Goal: Information Seeking & Learning: Learn about a topic

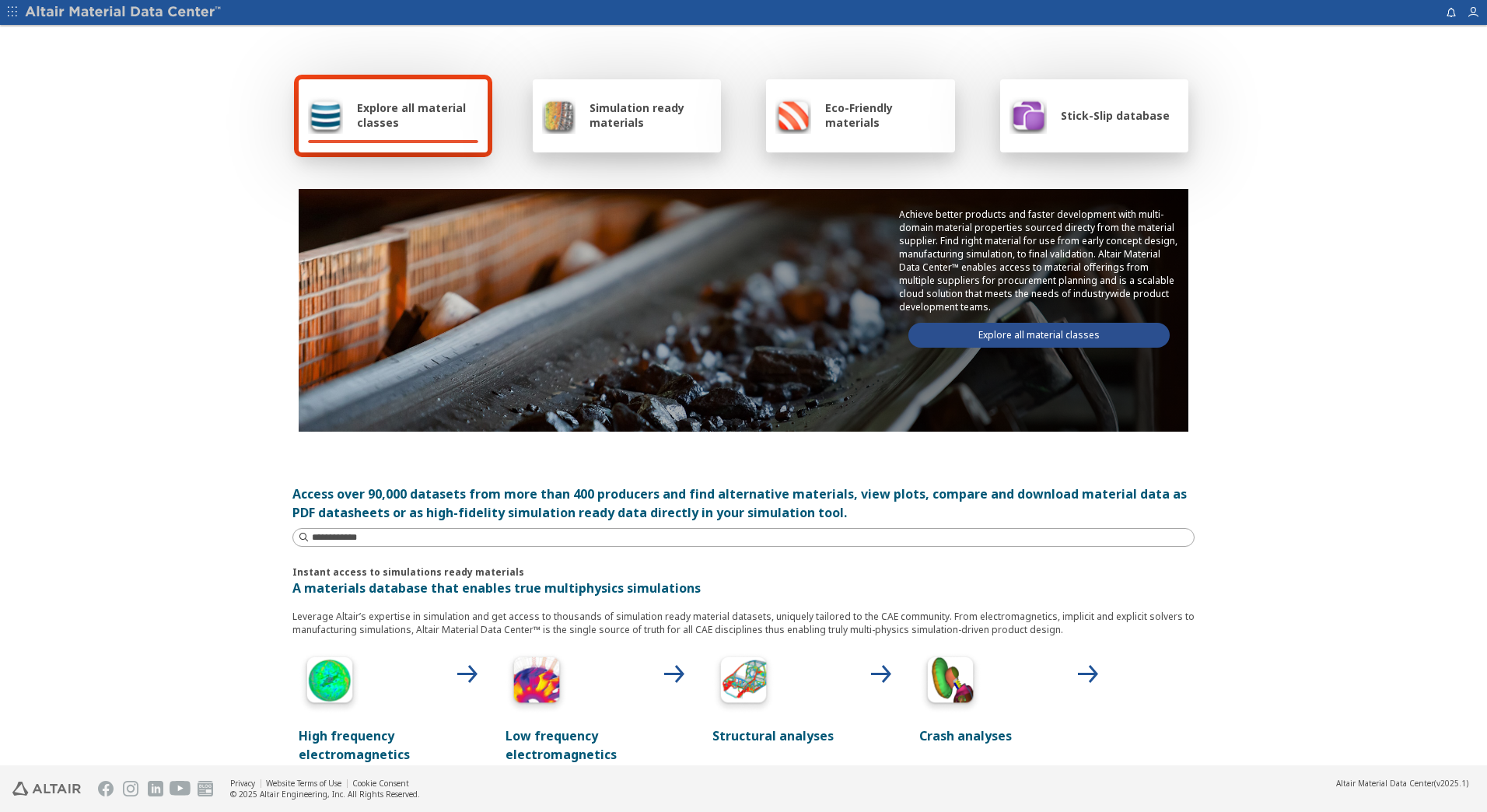
click at [1019, 334] on link "Explore all material classes" at bounding box center [1039, 335] width 262 height 25
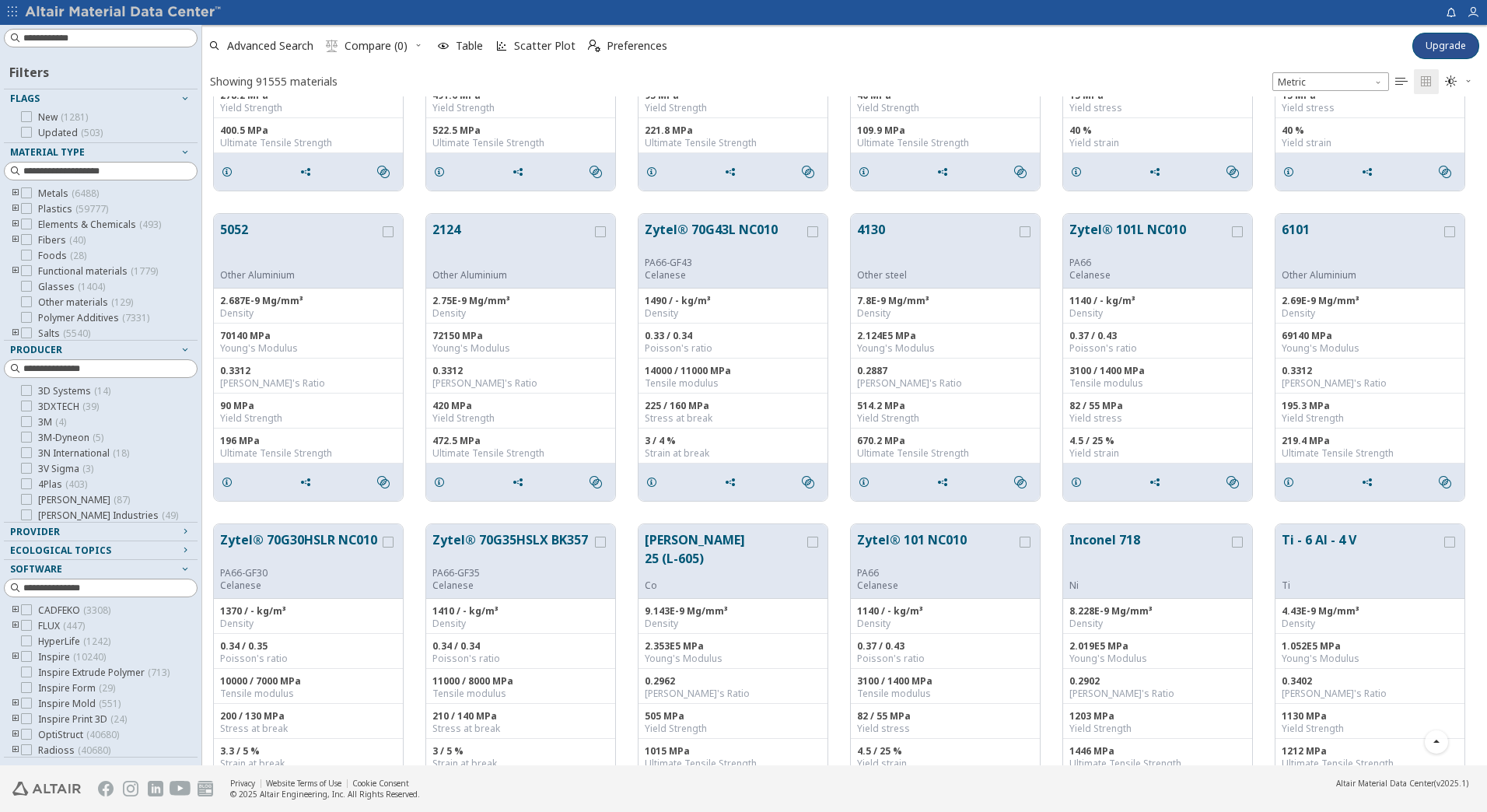
scroll to position [156, 0]
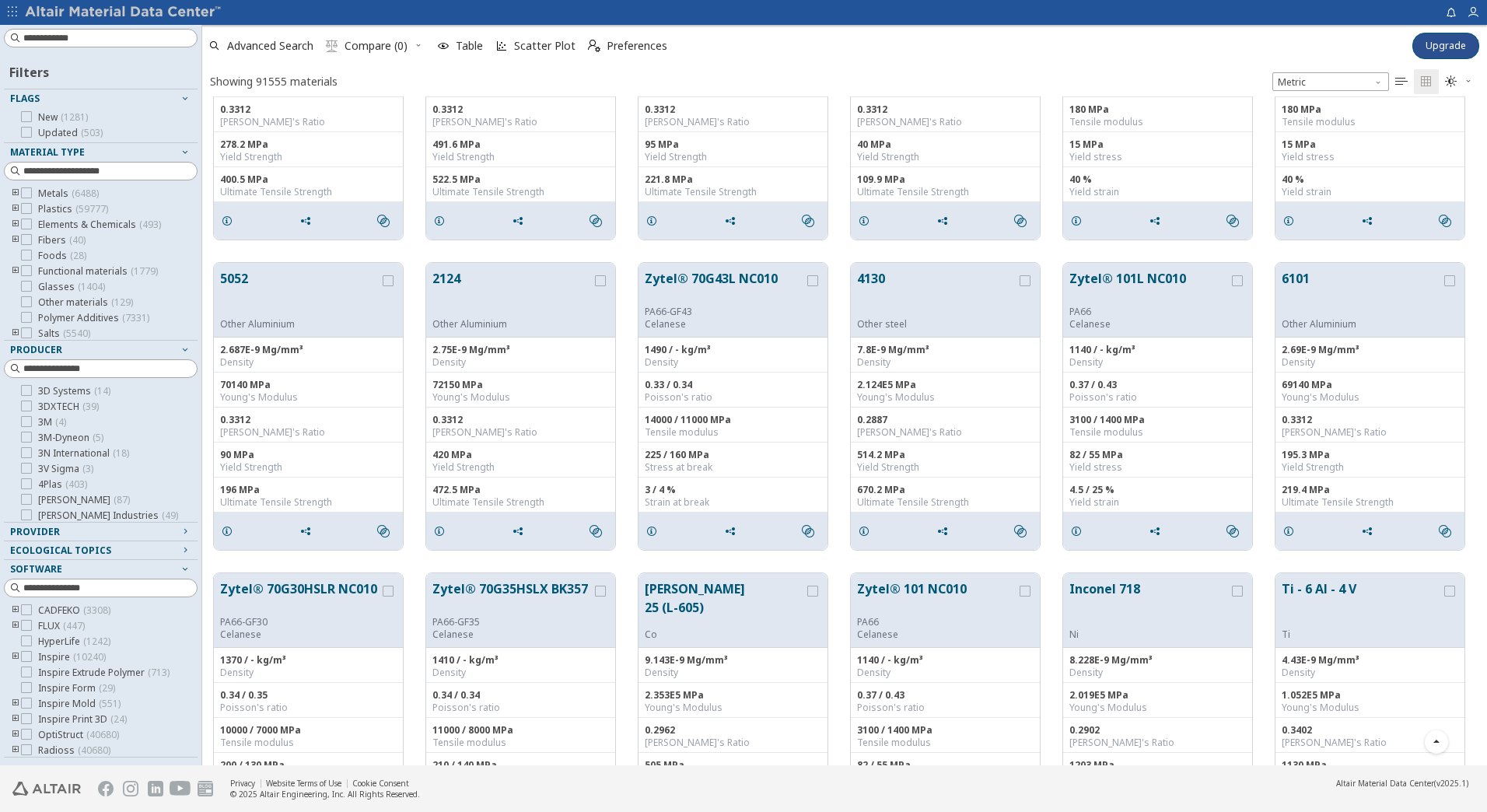
click at [109, 49] on div "Filters Flags New ( 1281 ) Updated ( 503 ) Material Type Metals ( 6488 ) Plasti…" at bounding box center [100, 395] width 201 height 740
click at [109, 44] on input at bounding box center [103, 38] width 191 height 17
type input "****"
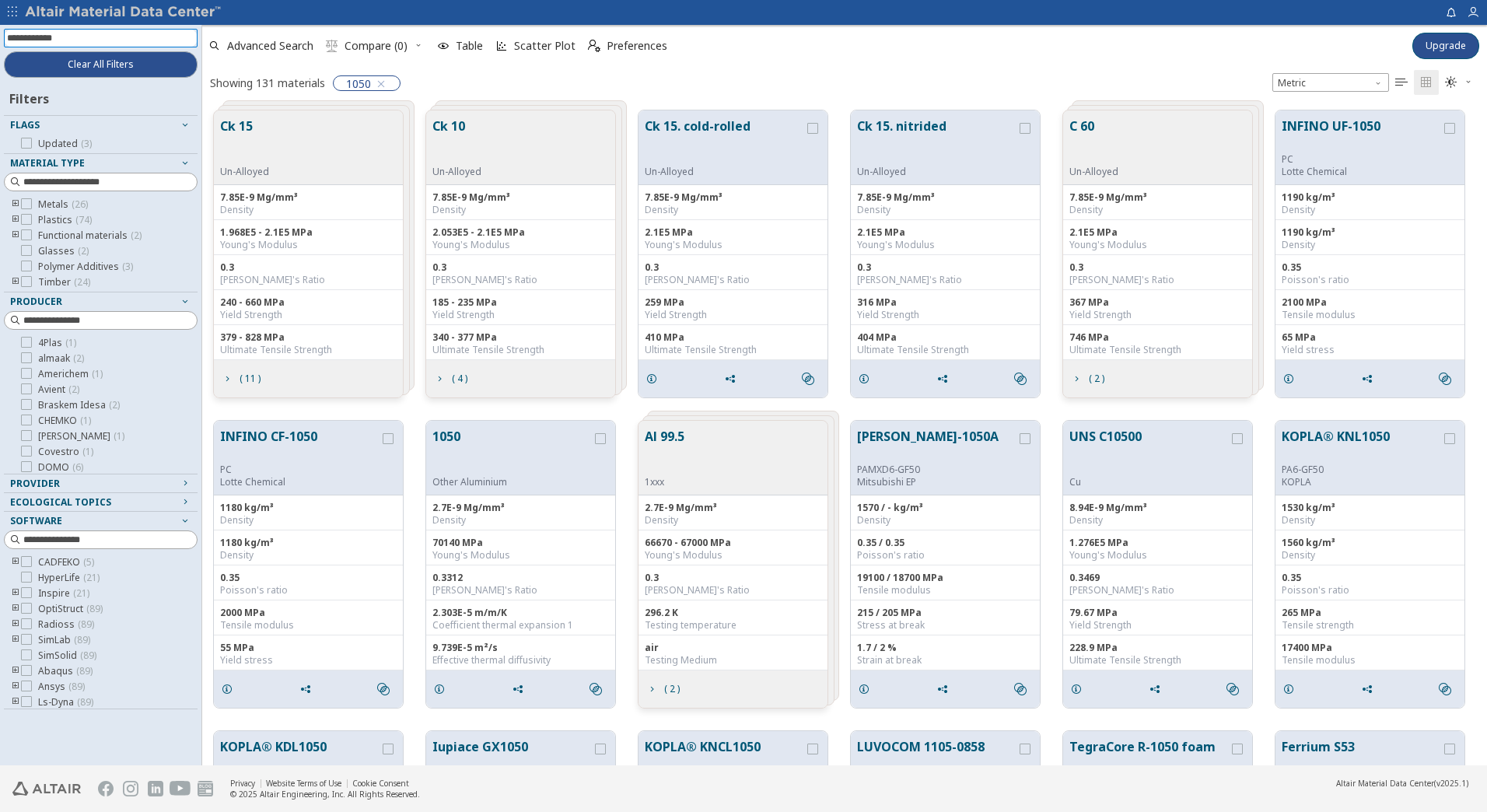
drag, startPoint x: 82, startPoint y: 39, endPoint x: -3, endPoint y: 31, distance: 85.4
click at [0, 31] on html "Feedback Clear All Filters Filters Flags Updated ( 3 ) Material Type Metals ( 2…" at bounding box center [744, 406] width 1487 height 812
type input "********"
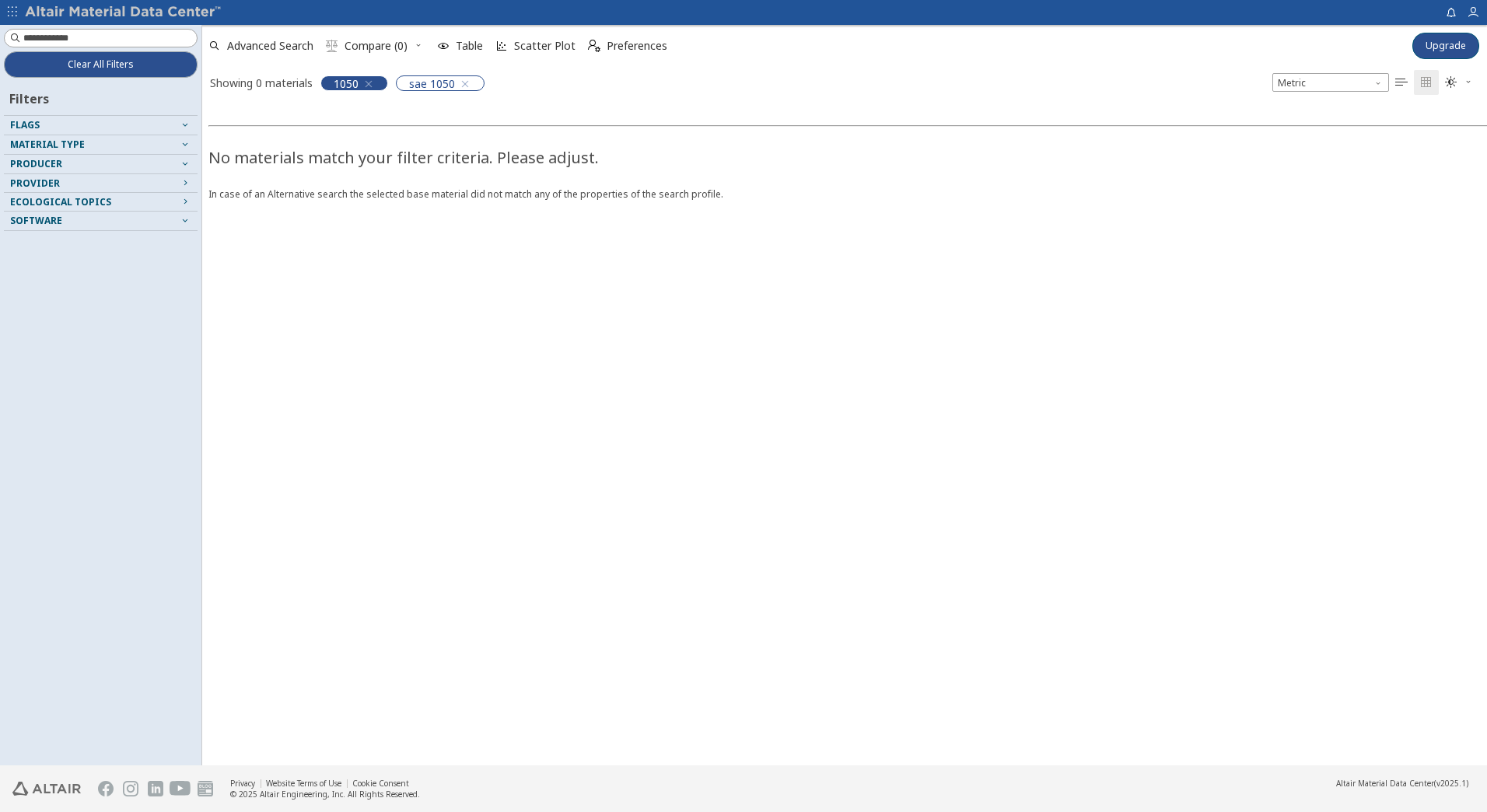
click at [370, 85] on icon "button" at bounding box center [368, 83] width 12 height 12
click at [86, 34] on input at bounding box center [110, 38] width 174 height 15
click at [392, 86] on icon "button" at bounding box center [389, 83] width 12 height 12
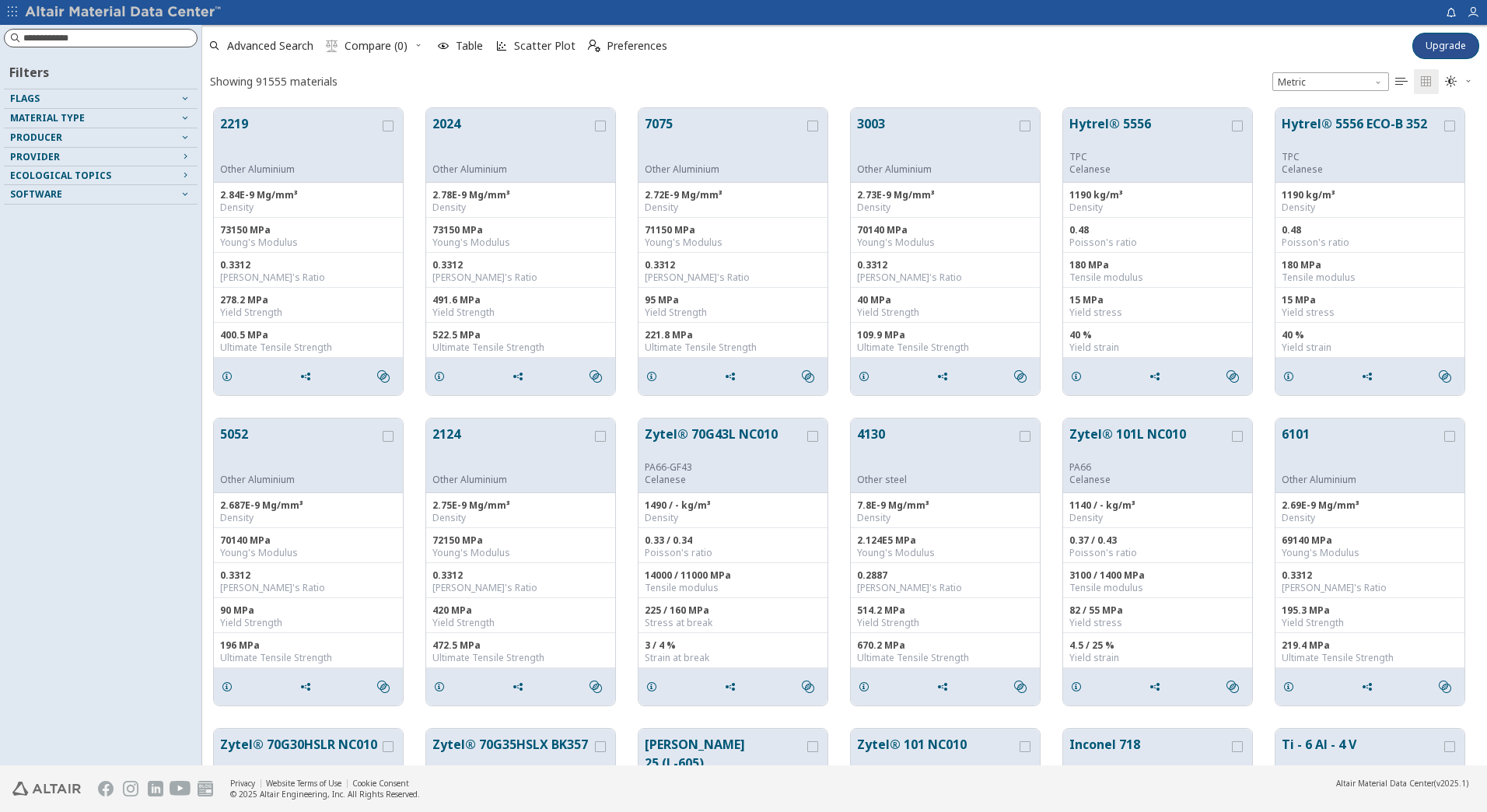
scroll to position [657, 1273]
click at [49, 41] on input at bounding box center [103, 38] width 191 height 17
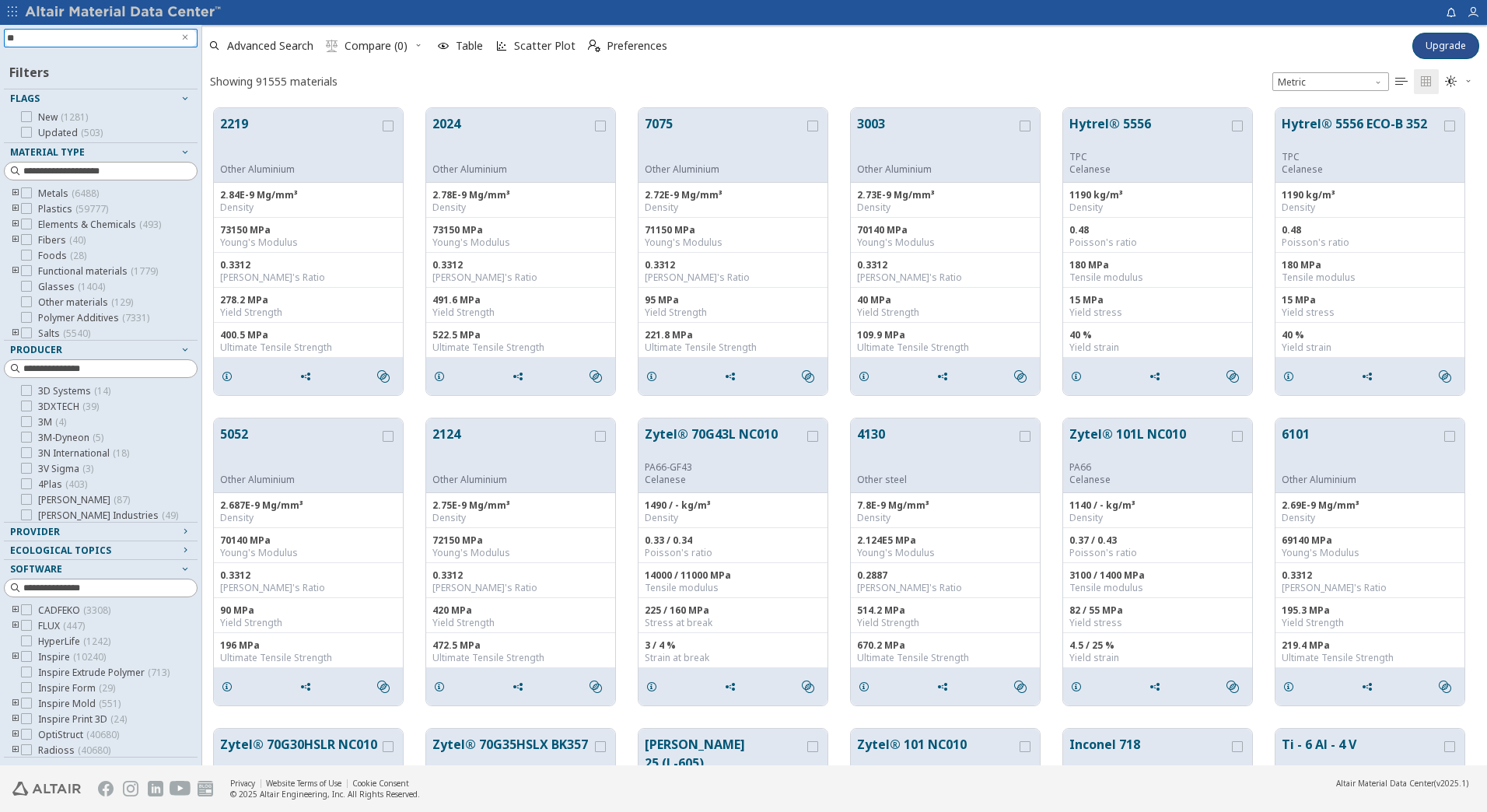
type input "***"
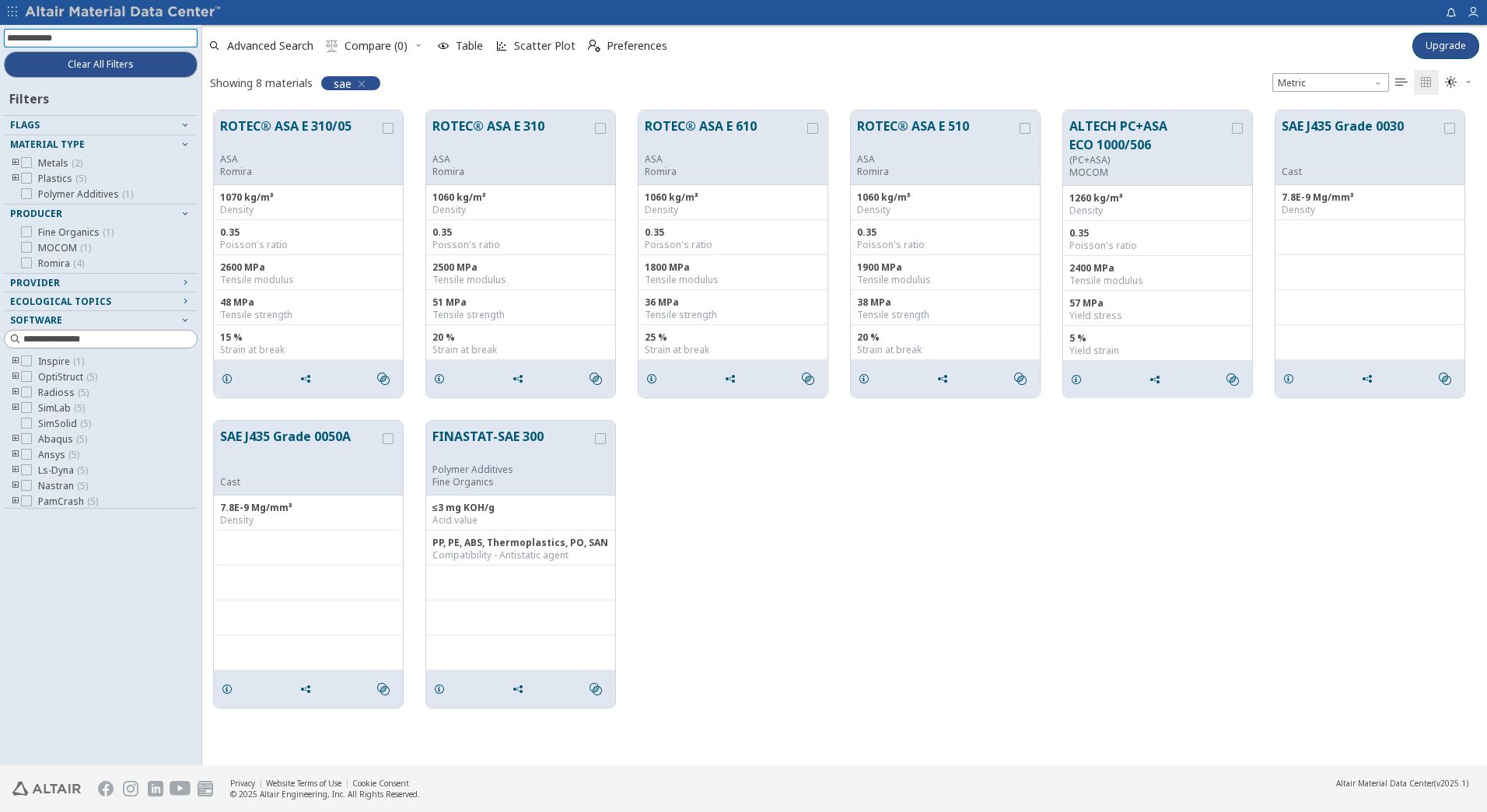
click at [363, 83] on icon "button" at bounding box center [361, 83] width 12 height 12
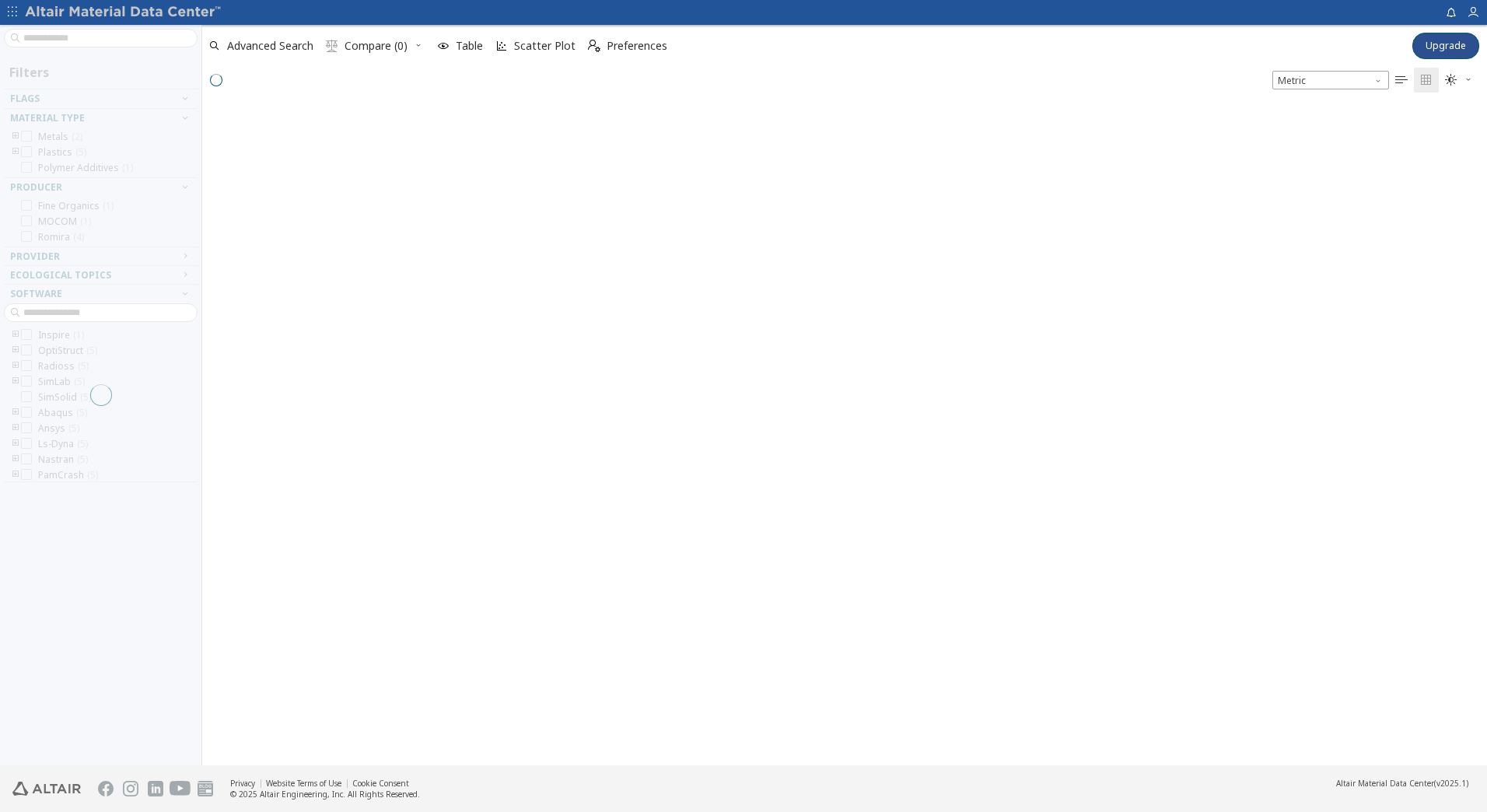
click at [51, 38] on div at bounding box center [100, 395] width 201 height 740
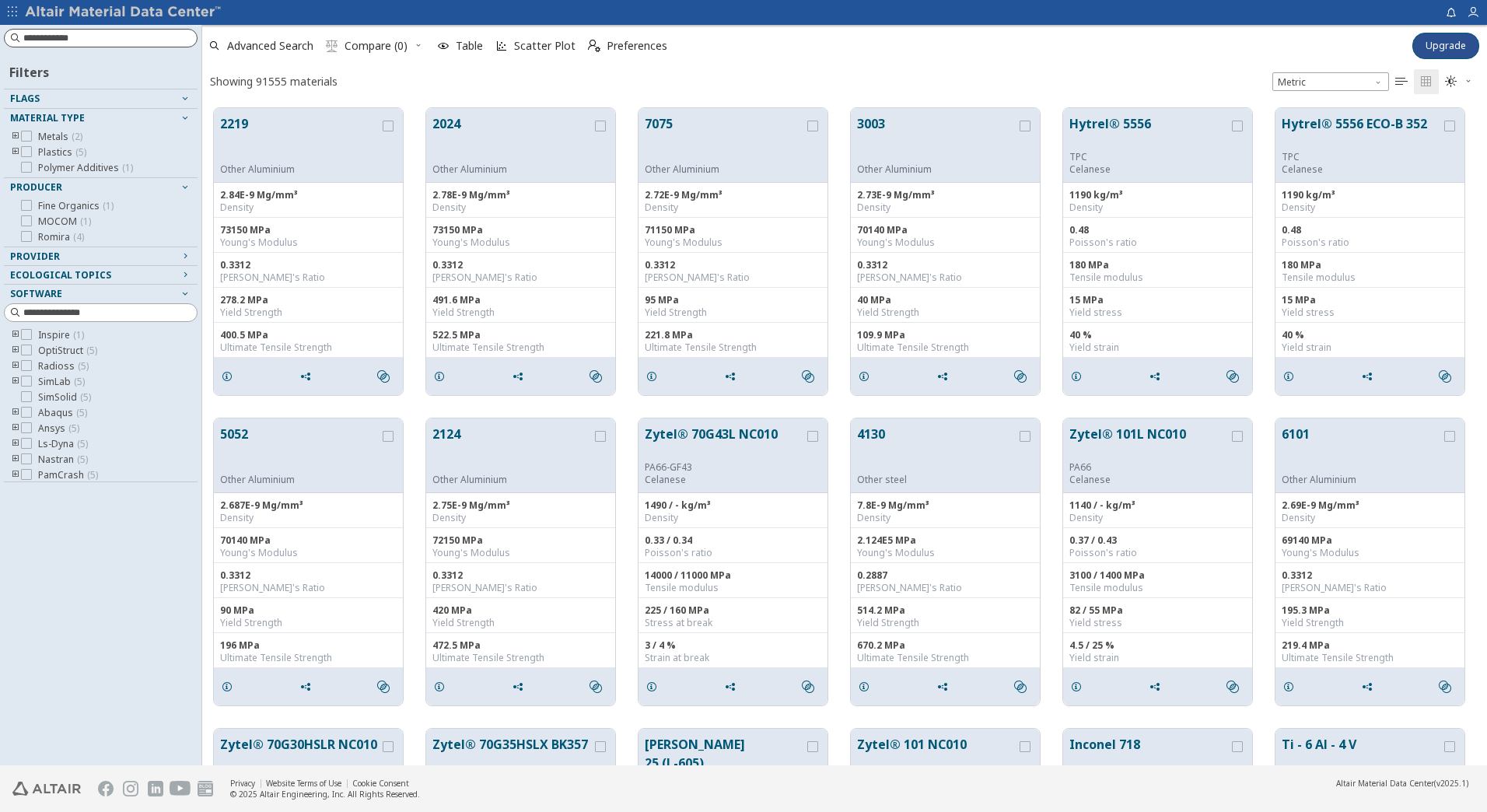
click at [56, 37] on input at bounding box center [110, 38] width 174 height 15
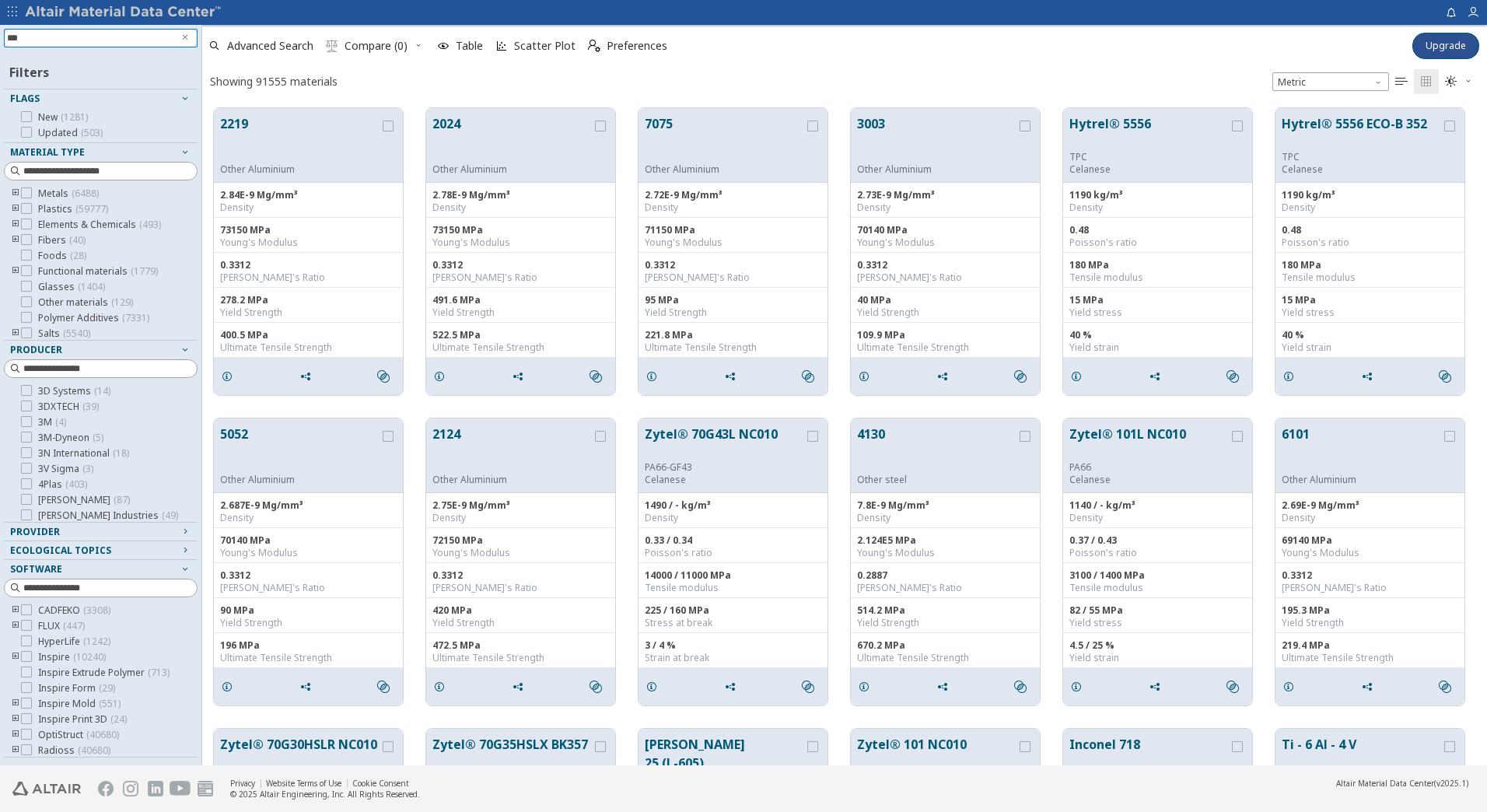
type input "****"
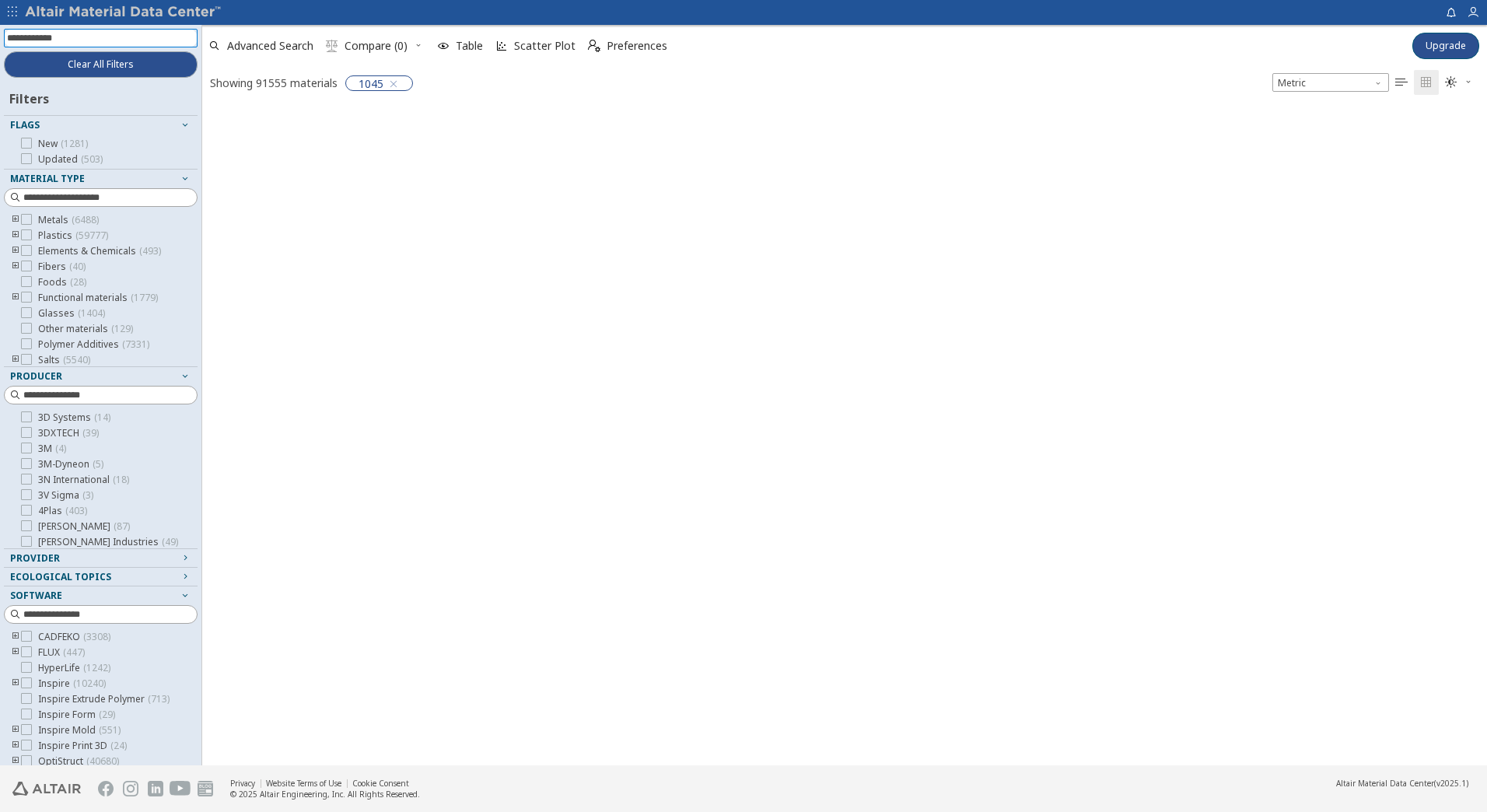
scroll to position [655, 1273]
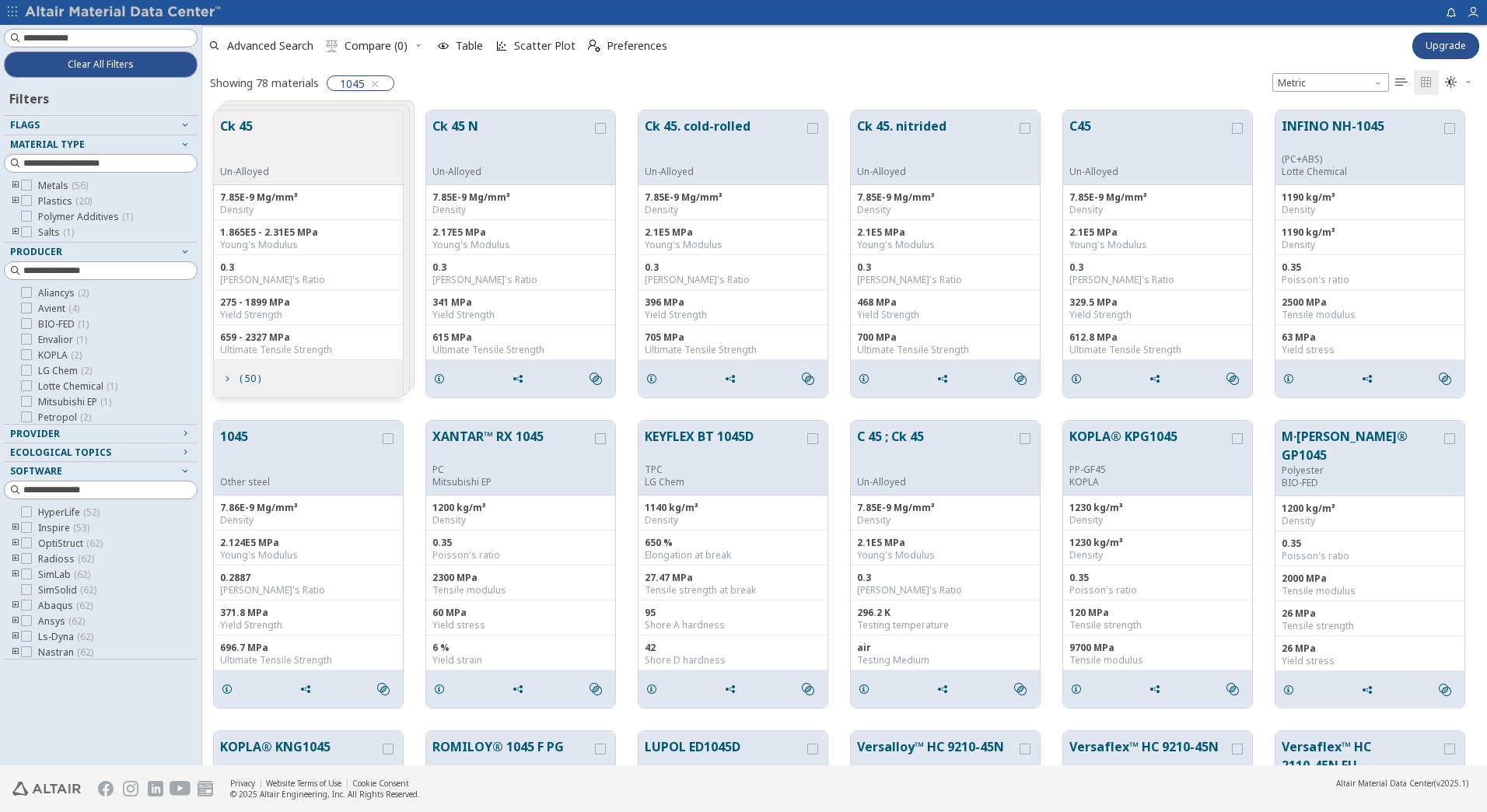
click at [15, 188] on icon "toogle group" at bounding box center [15, 185] width 11 height 12
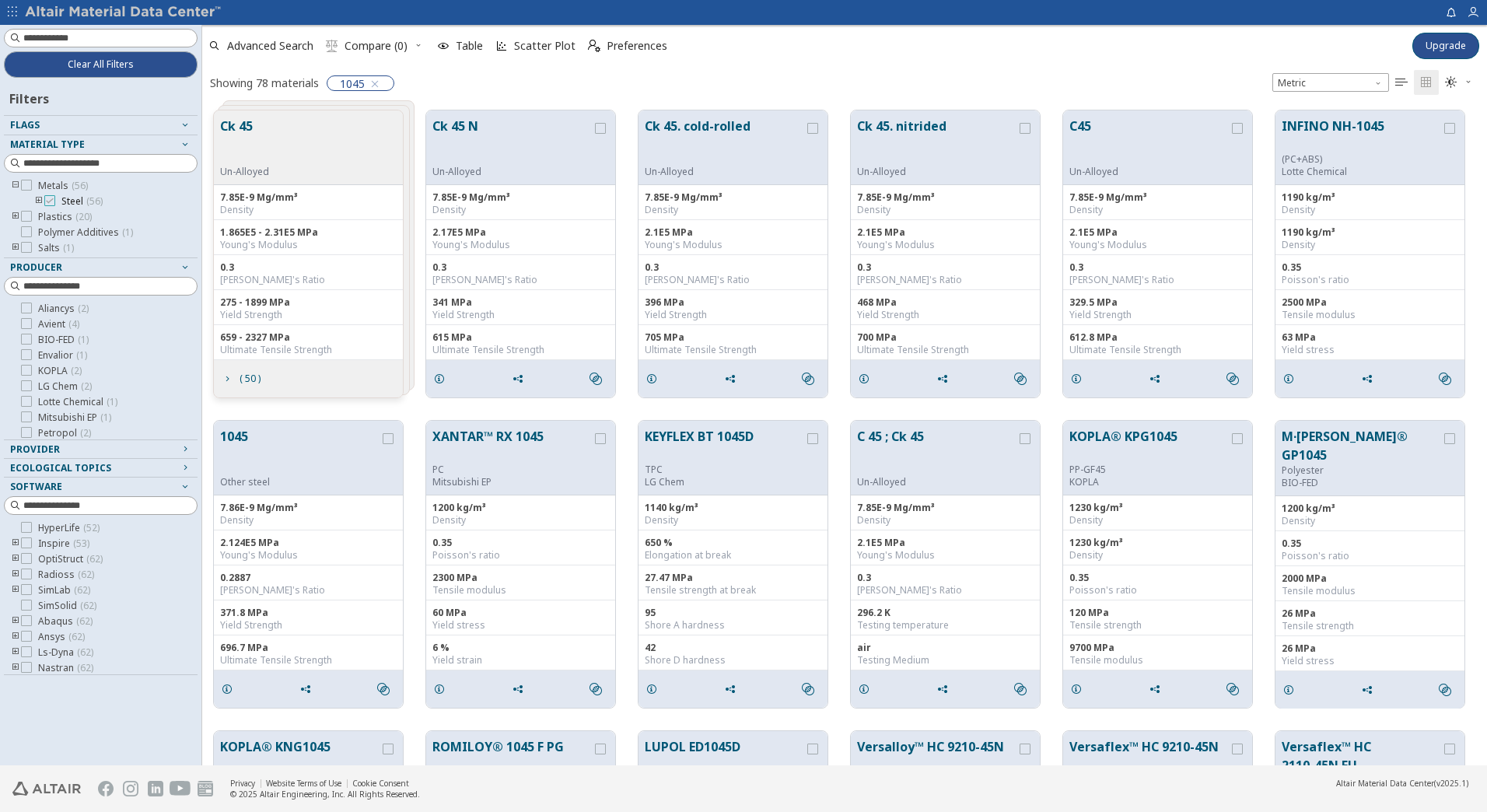
click at [49, 203] on icon at bounding box center [49, 200] width 11 height 11
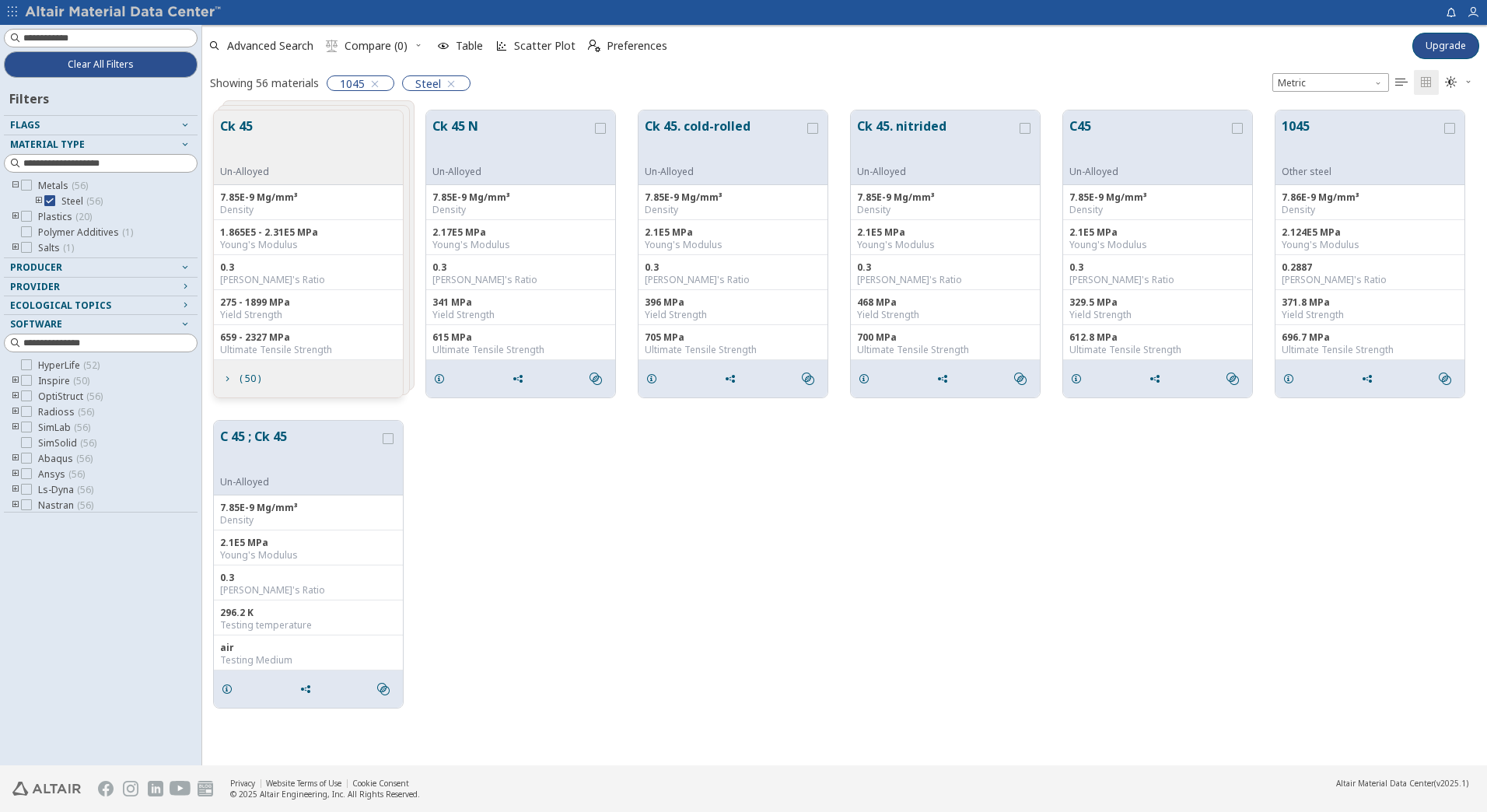
click at [270, 139] on div "Ck 45 Un-Alloyed" at bounding box center [248, 147] width 55 height 61
click at [247, 128] on button "Ck 45" at bounding box center [245, 141] width 49 height 49
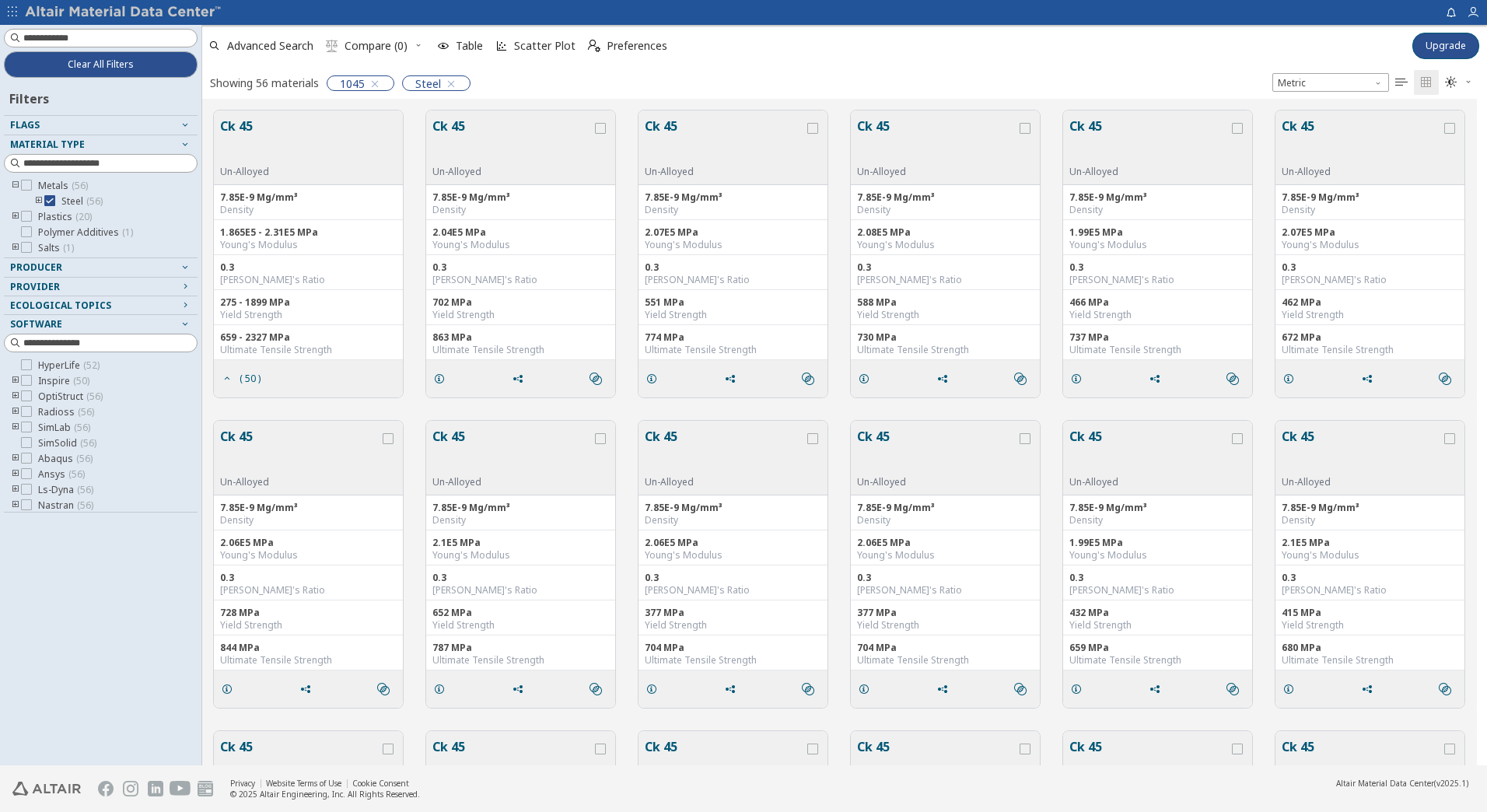
click at [247, 128] on button "Ck 45" at bounding box center [245, 141] width 49 height 49
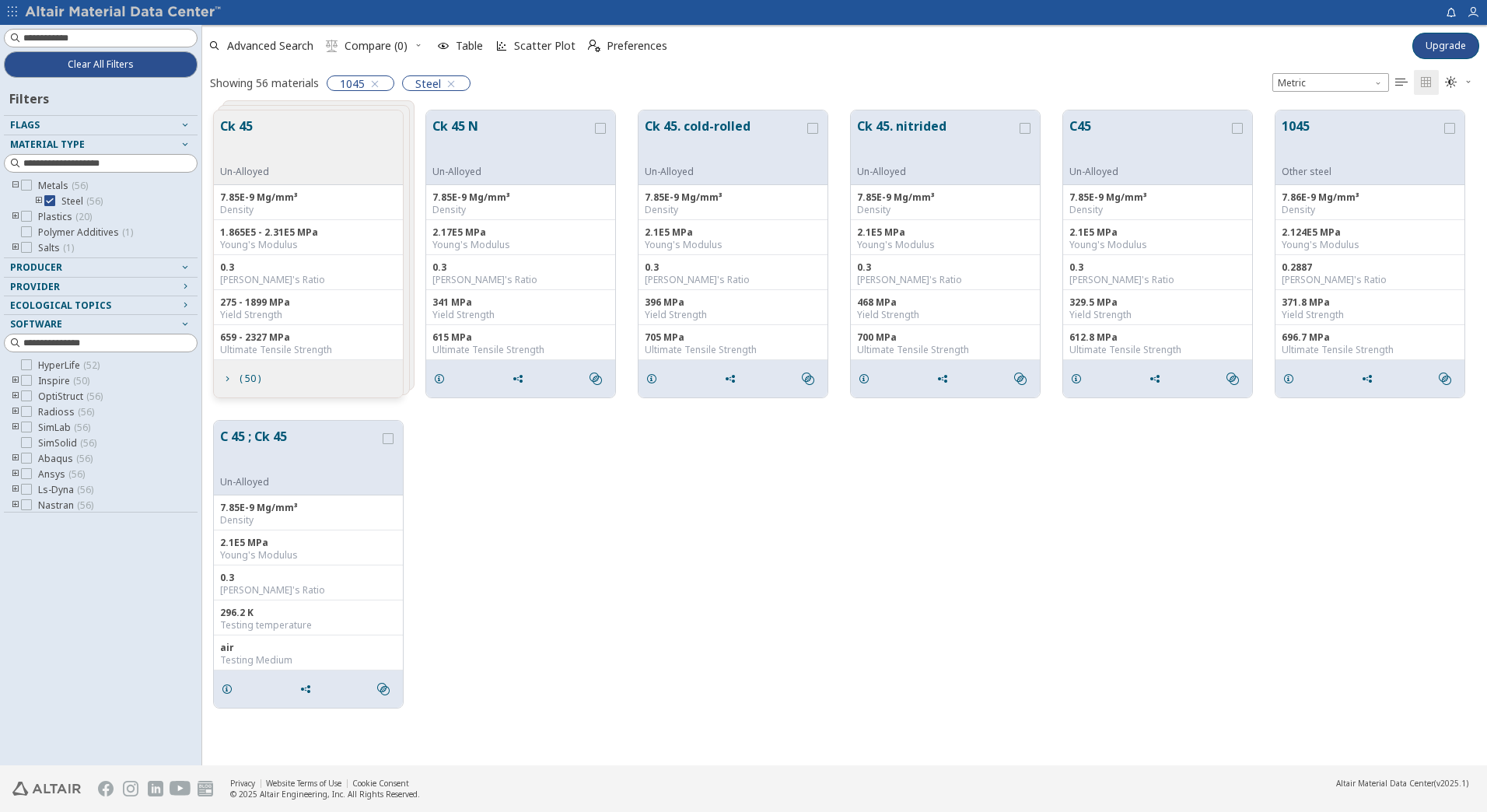
click at [247, 128] on button "Ck 45" at bounding box center [245, 141] width 49 height 49
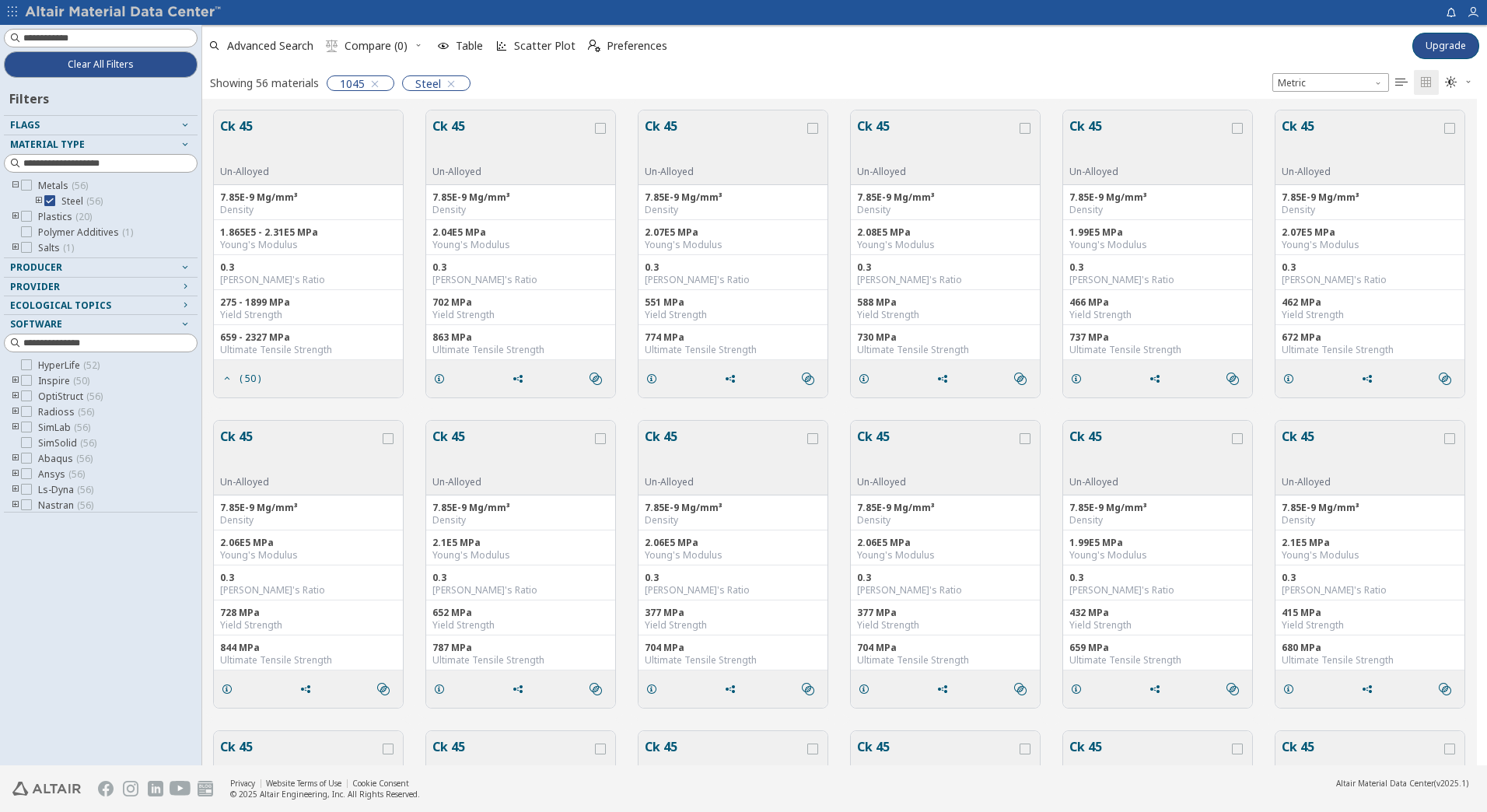
click at [252, 340] on div "659 - 2327 MPa" at bounding box center [308, 337] width 177 height 12
click at [235, 126] on button "Ck 45" at bounding box center [245, 141] width 49 height 49
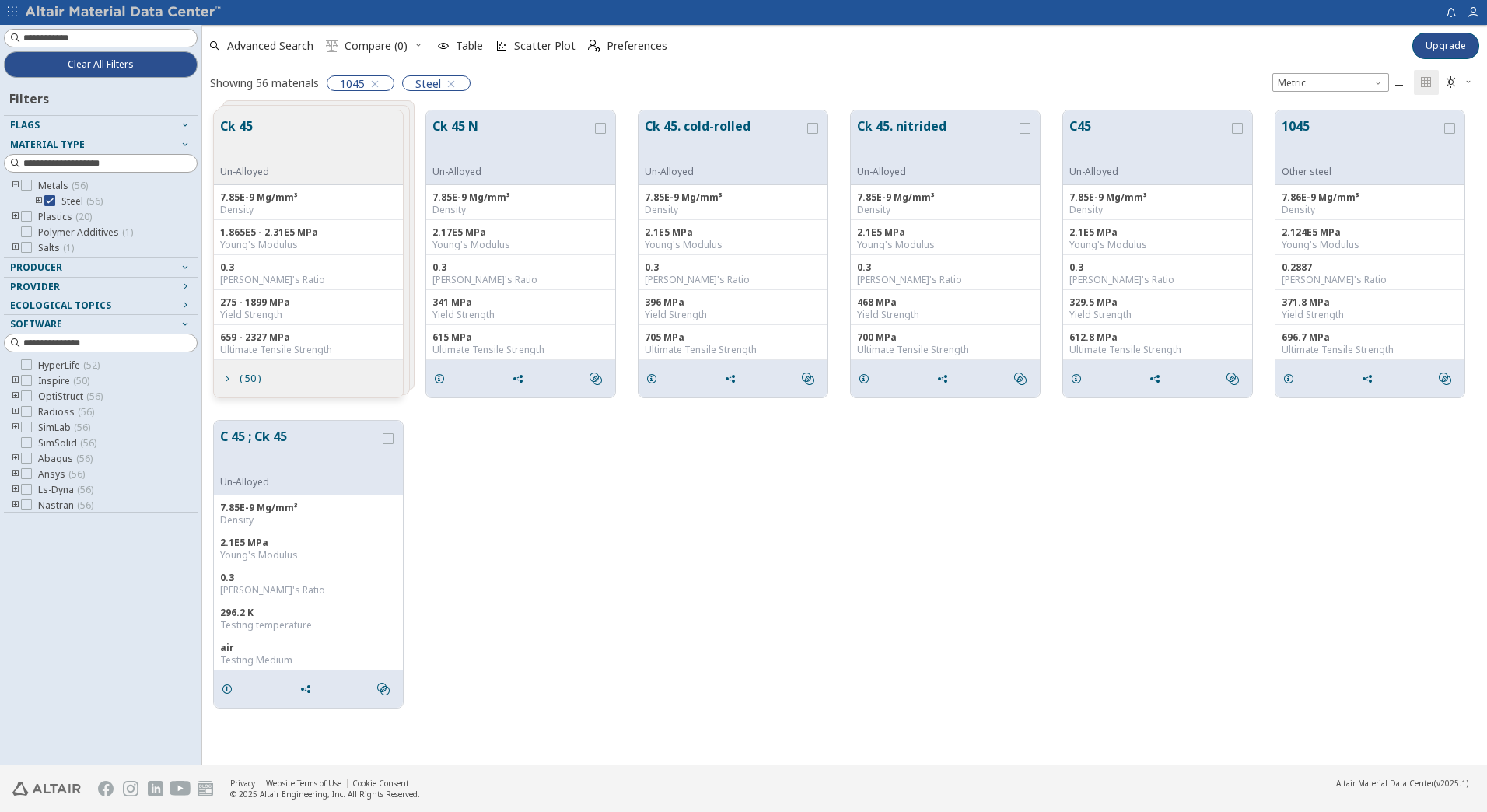
click at [235, 126] on button "Ck 45" at bounding box center [245, 141] width 49 height 49
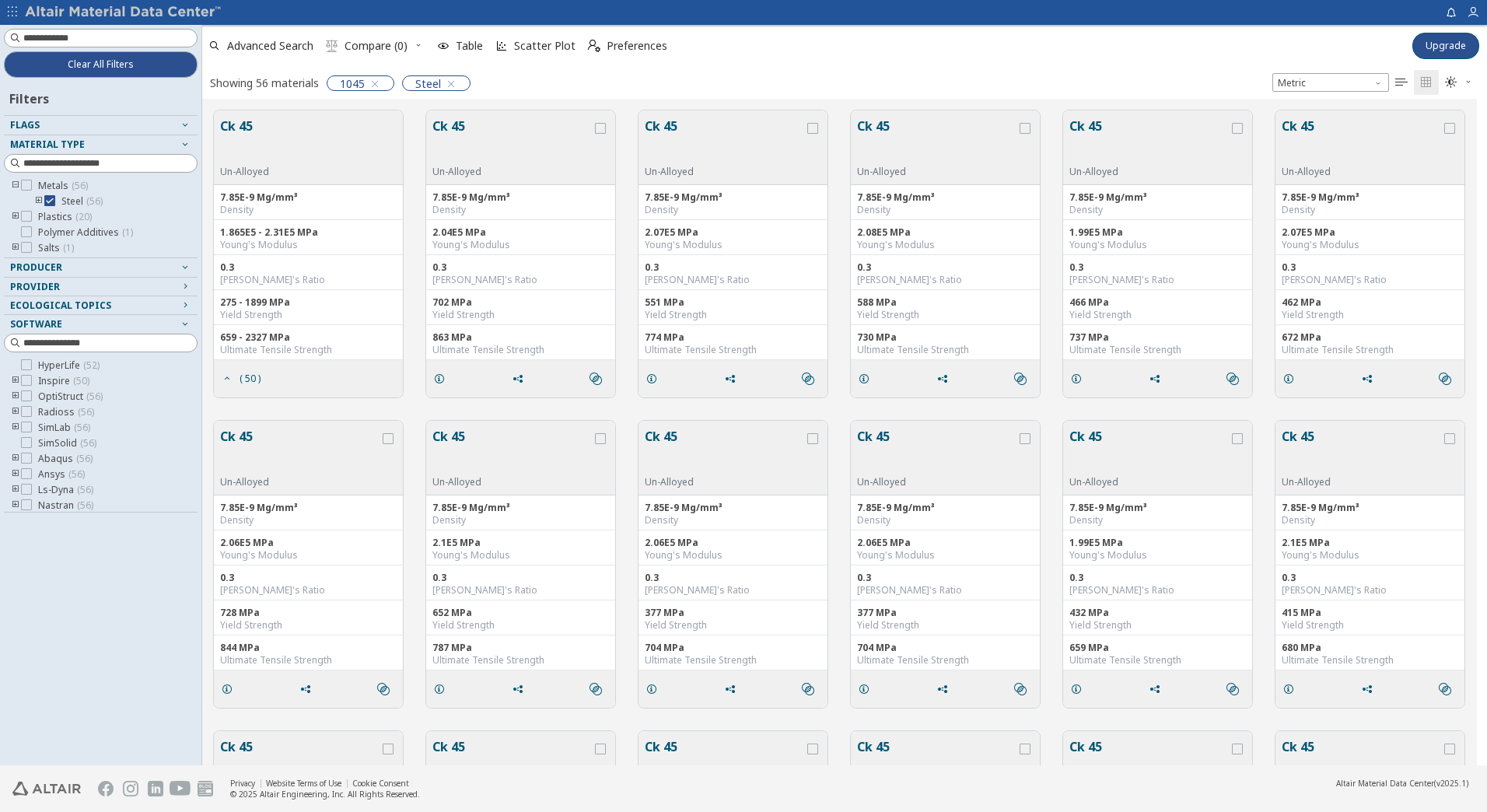
click at [236, 124] on button "Ck 45" at bounding box center [245, 141] width 49 height 49
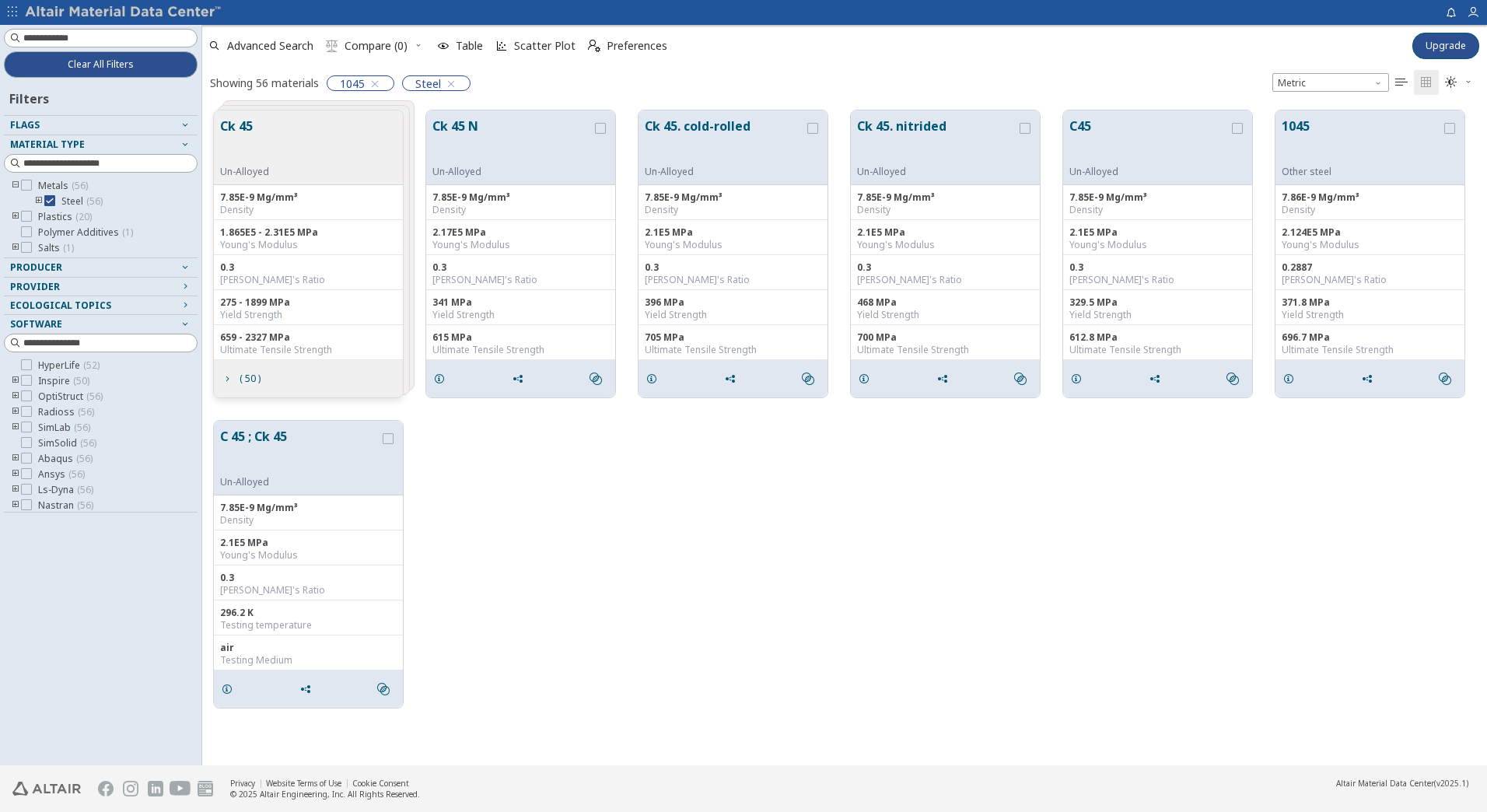
click at [236, 124] on button "Ck 45" at bounding box center [245, 141] width 49 height 49
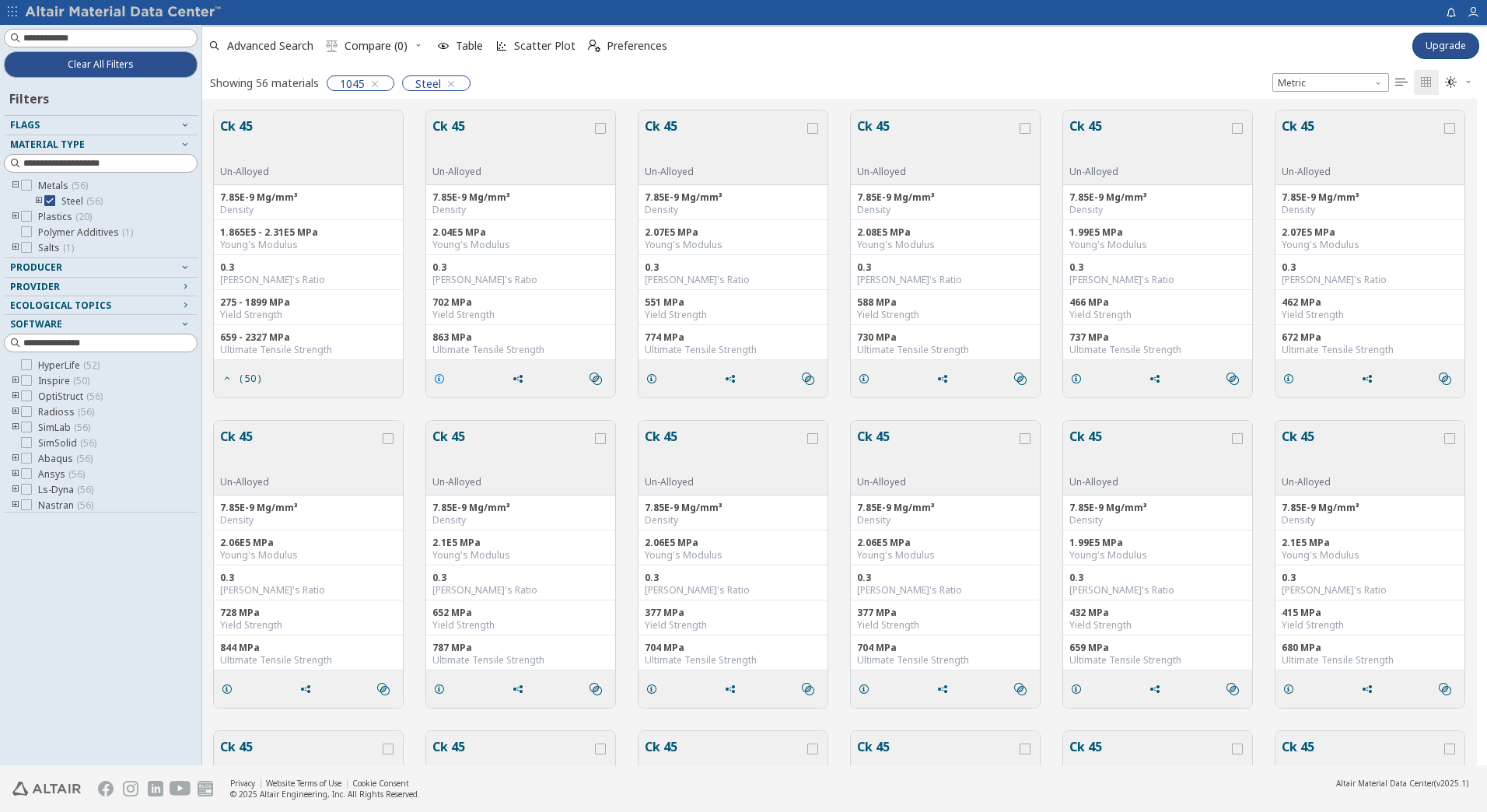
click at [436, 382] on icon "grid" at bounding box center [439, 378] width 12 height 12
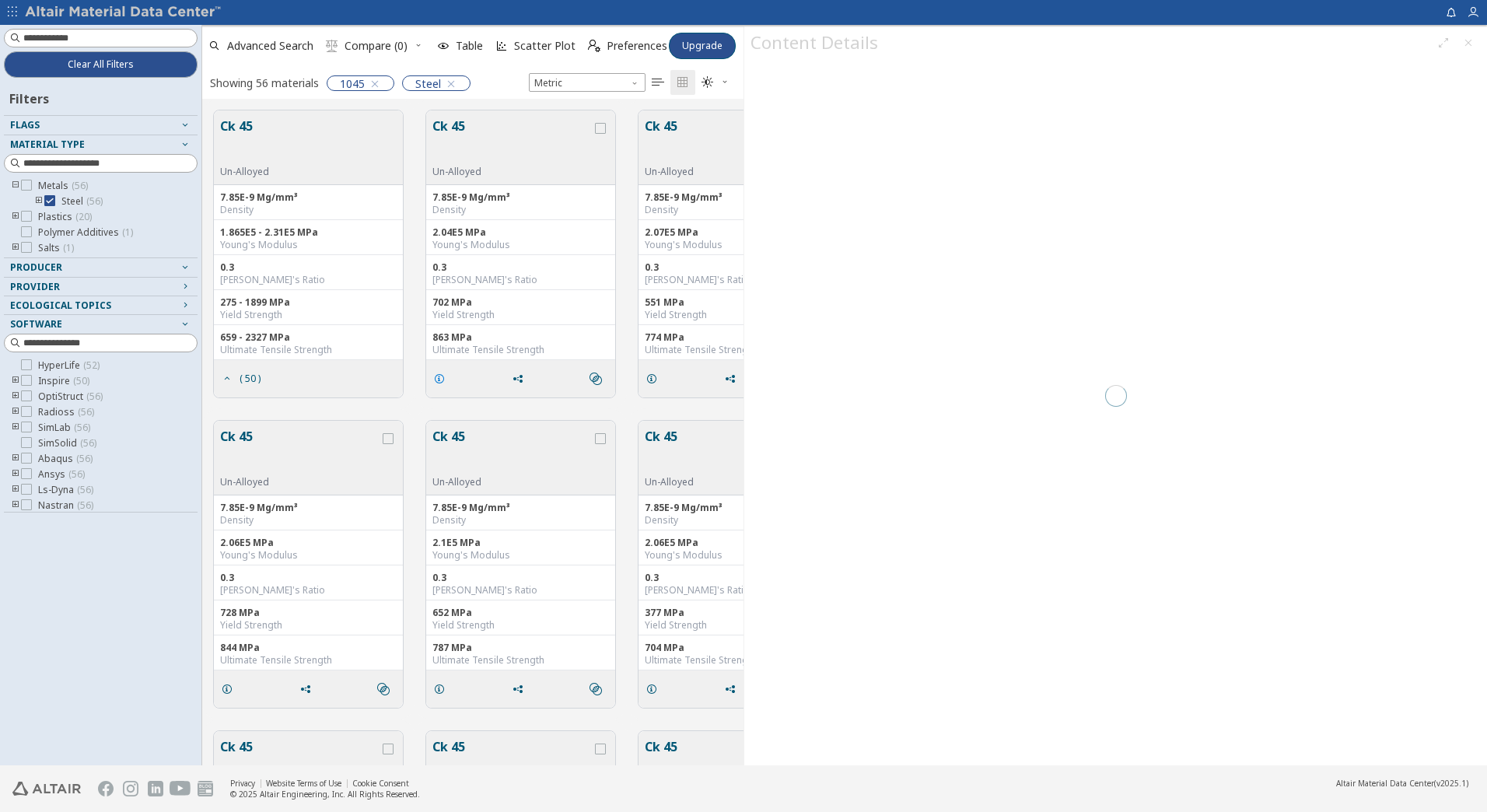
scroll to position [655, 530]
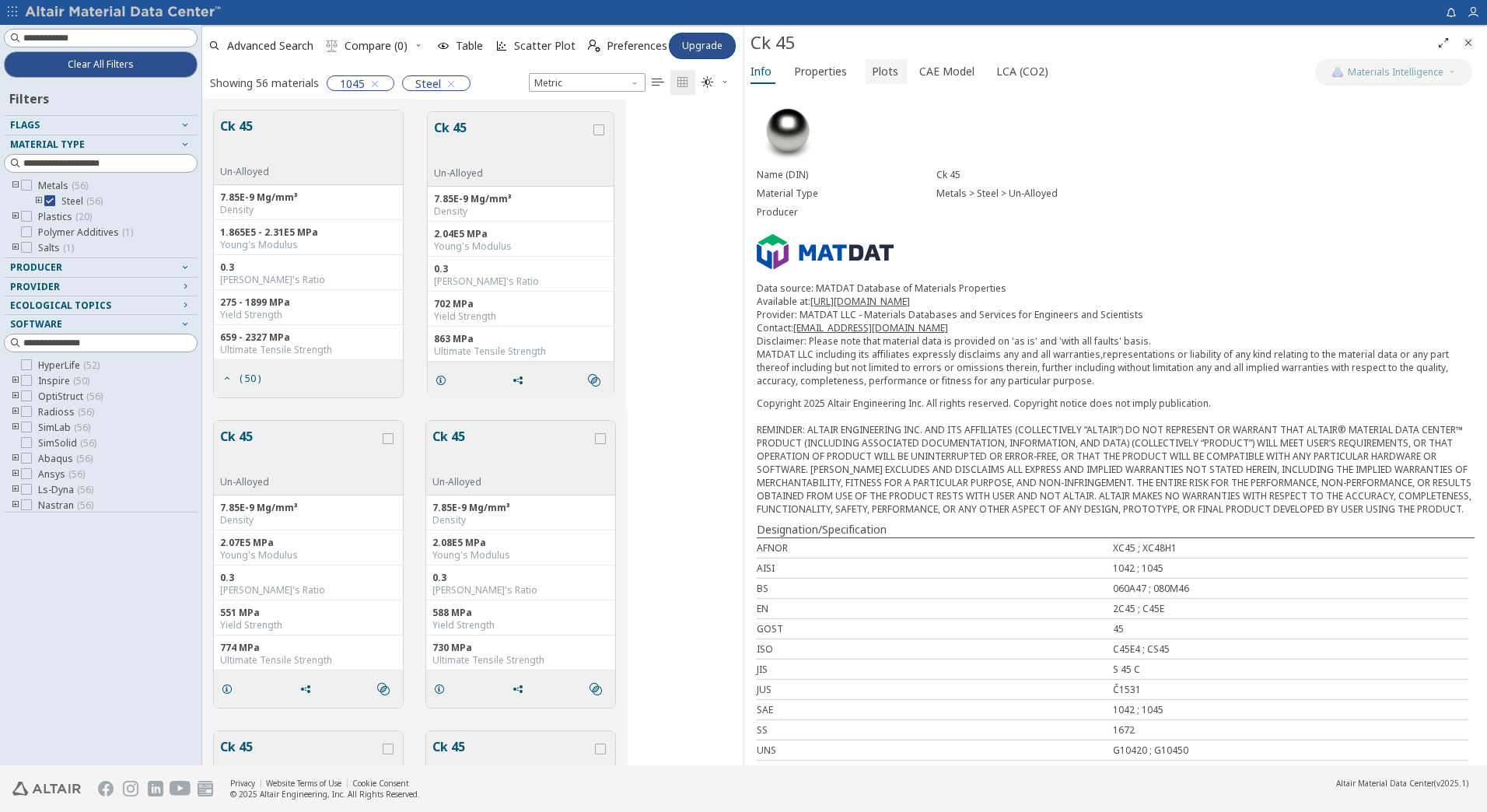
click at [872, 76] on span "Plots" at bounding box center [885, 71] width 26 height 25
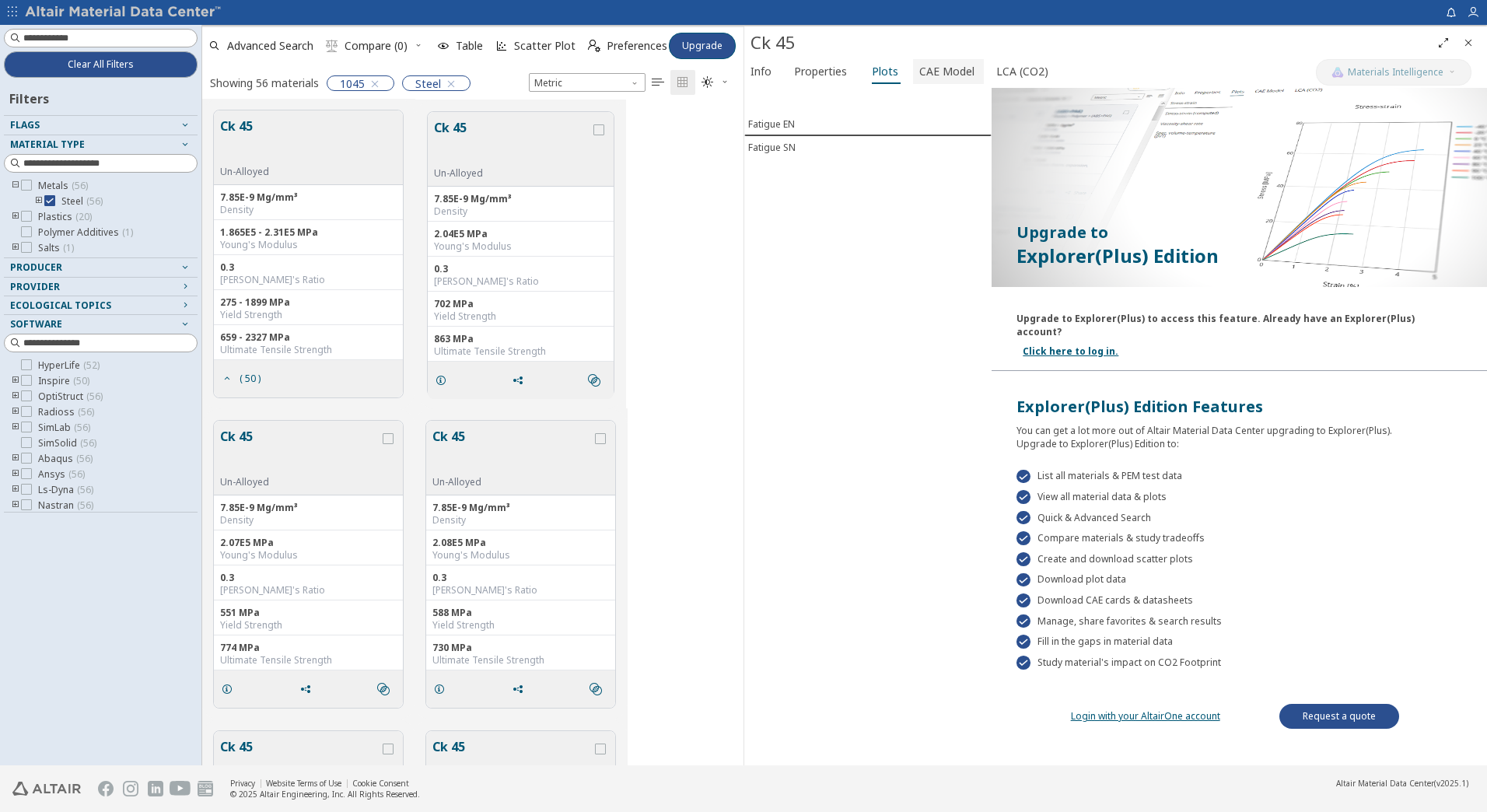
click at [938, 75] on span "CAE Model" at bounding box center [947, 71] width 55 height 25
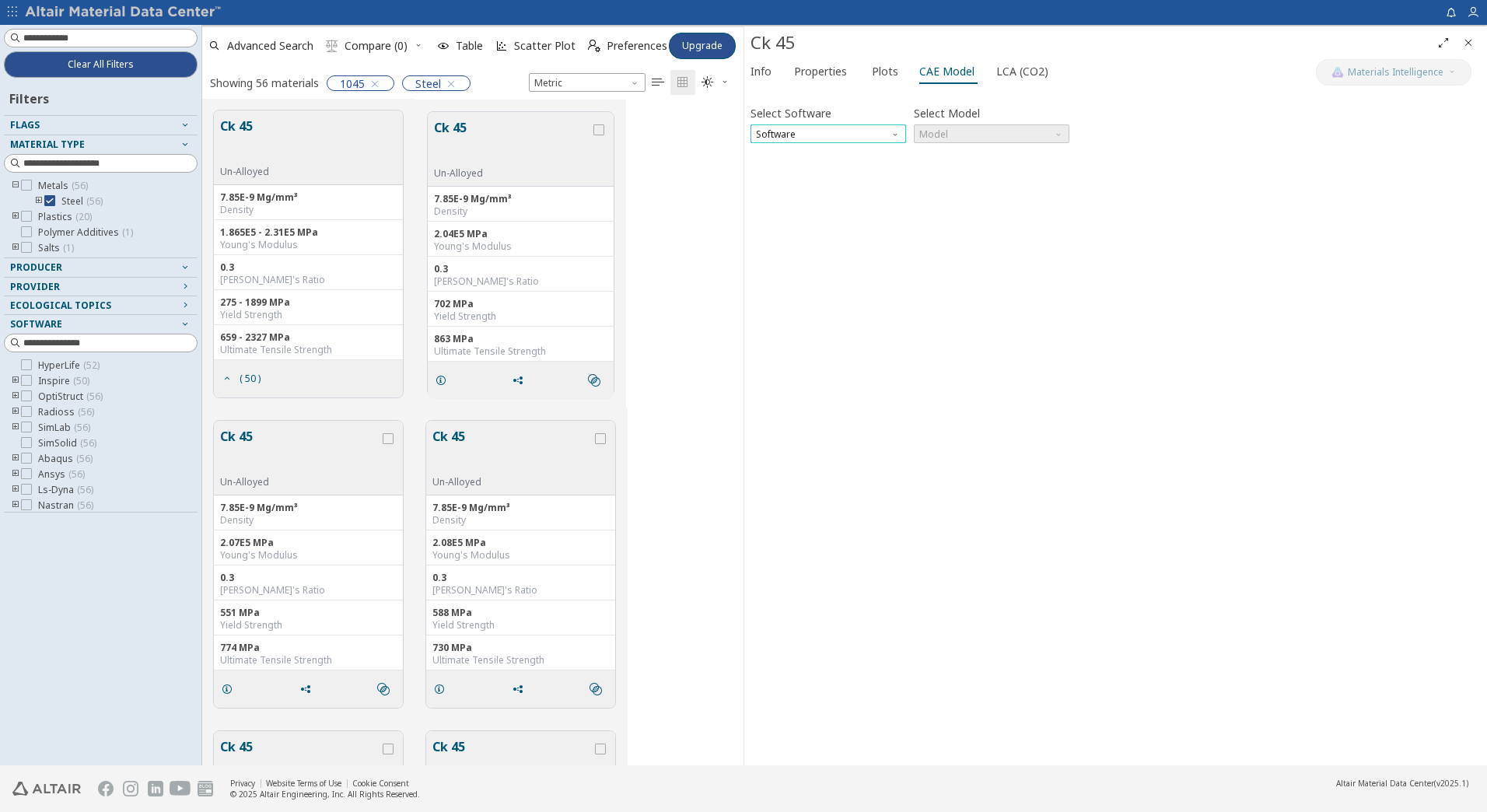
click at [870, 137] on span "Software" at bounding box center [828, 134] width 156 height 19
click at [788, 325] on span "Nastran" at bounding box center [775, 320] width 36 height 12
click at [946, 131] on span "Model" at bounding box center [991, 134] width 156 height 19
click at [954, 152] on span "MAT1" at bounding box center [991, 152] width 143 height 11
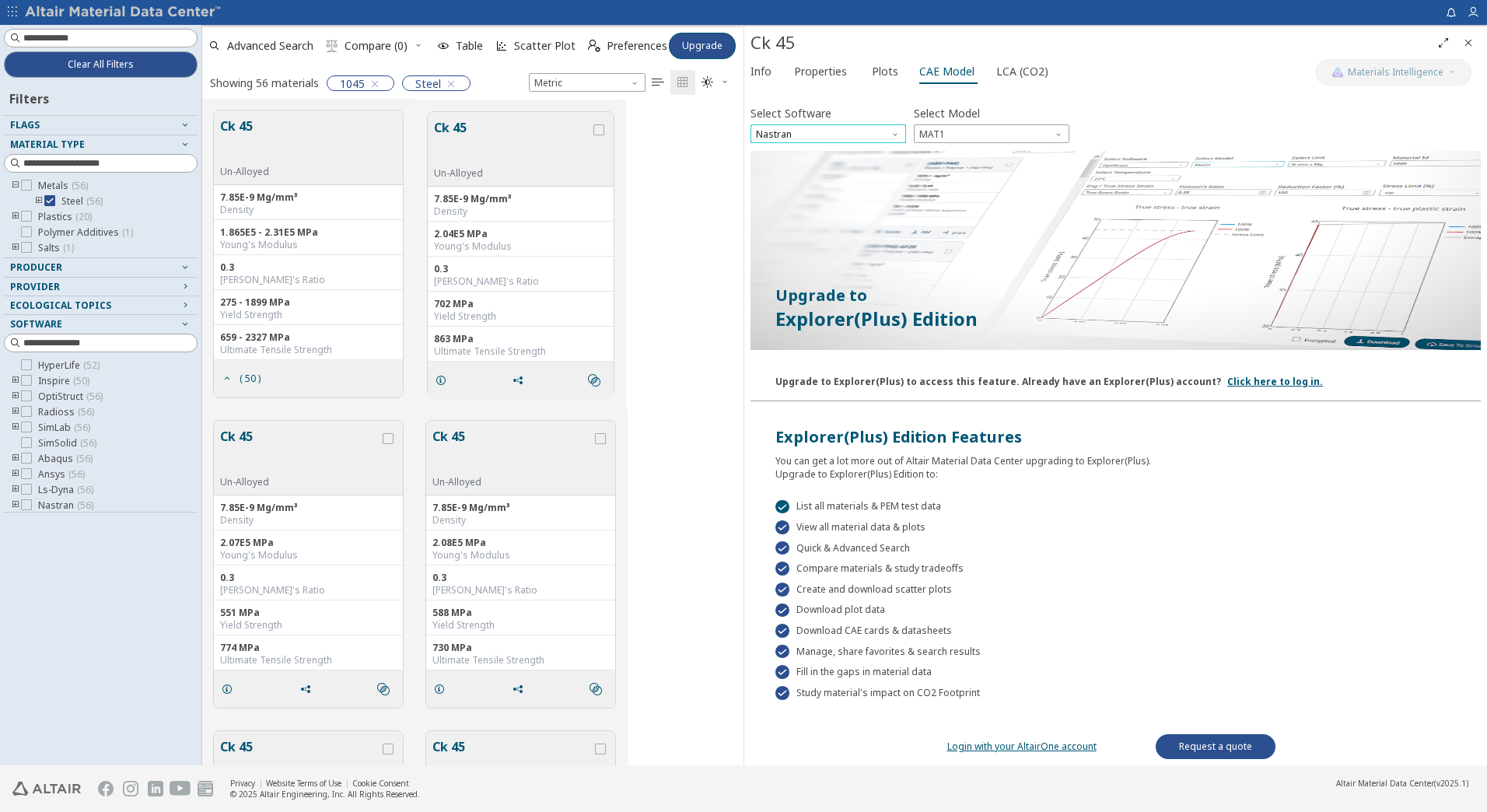
click at [861, 135] on span "Nastran" at bounding box center [828, 134] width 156 height 19
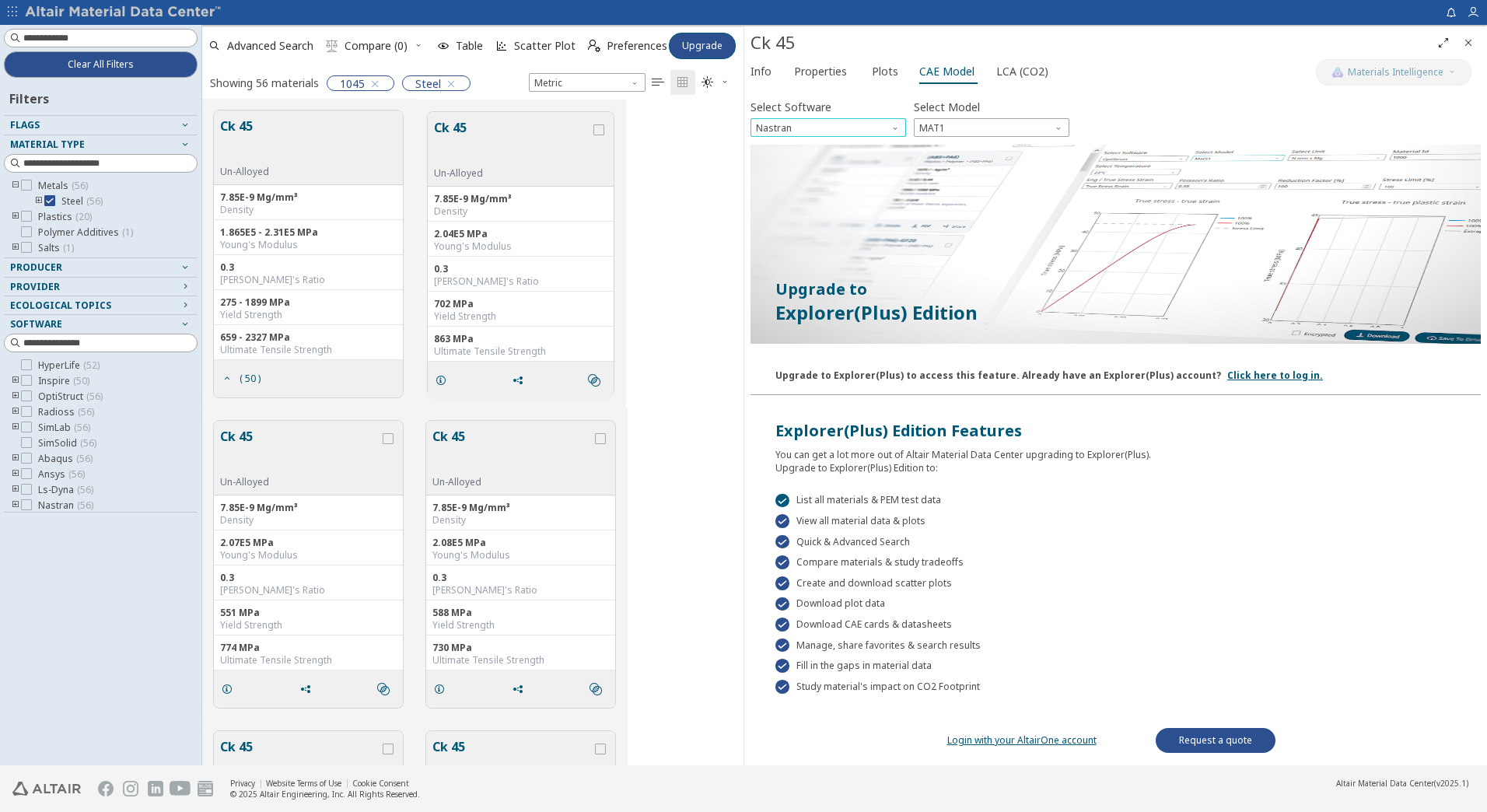
scroll to position [9, 0]
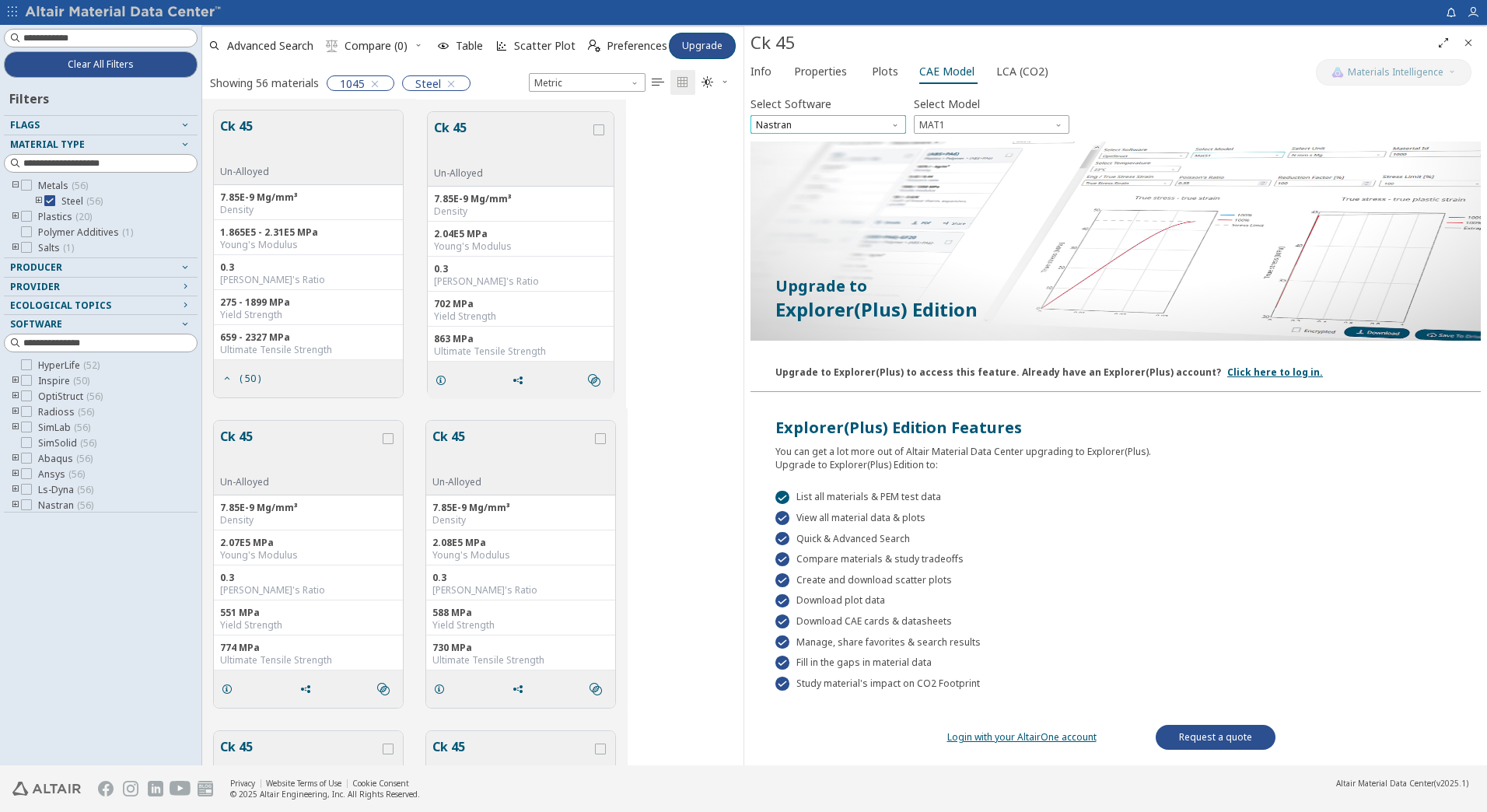
click at [816, 126] on span "Nastran" at bounding box center [828, 124] width 156 height 19
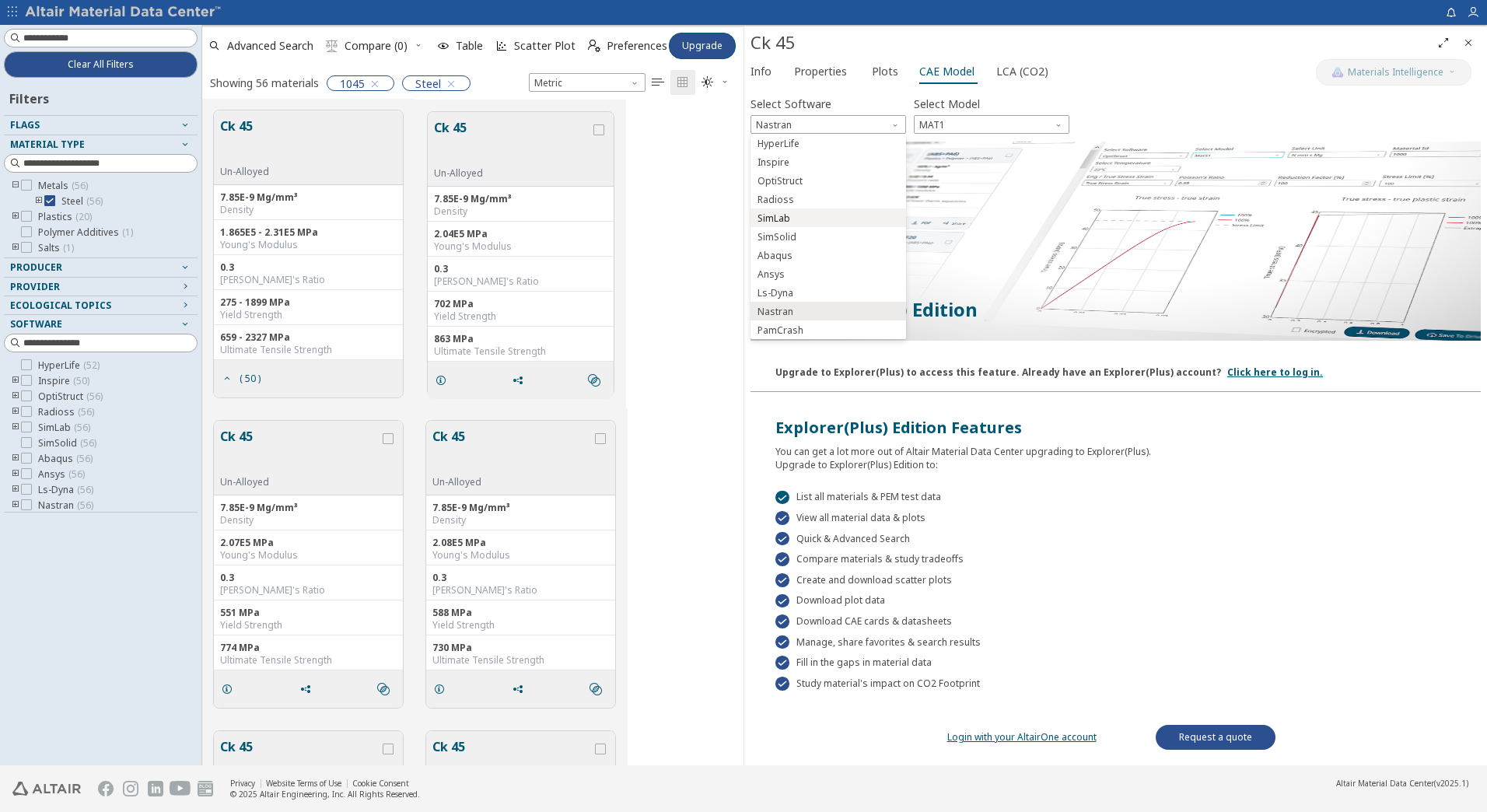
click at [786, 219] on span "SimLab" at bounding box center [774, 218] width 33 height 12
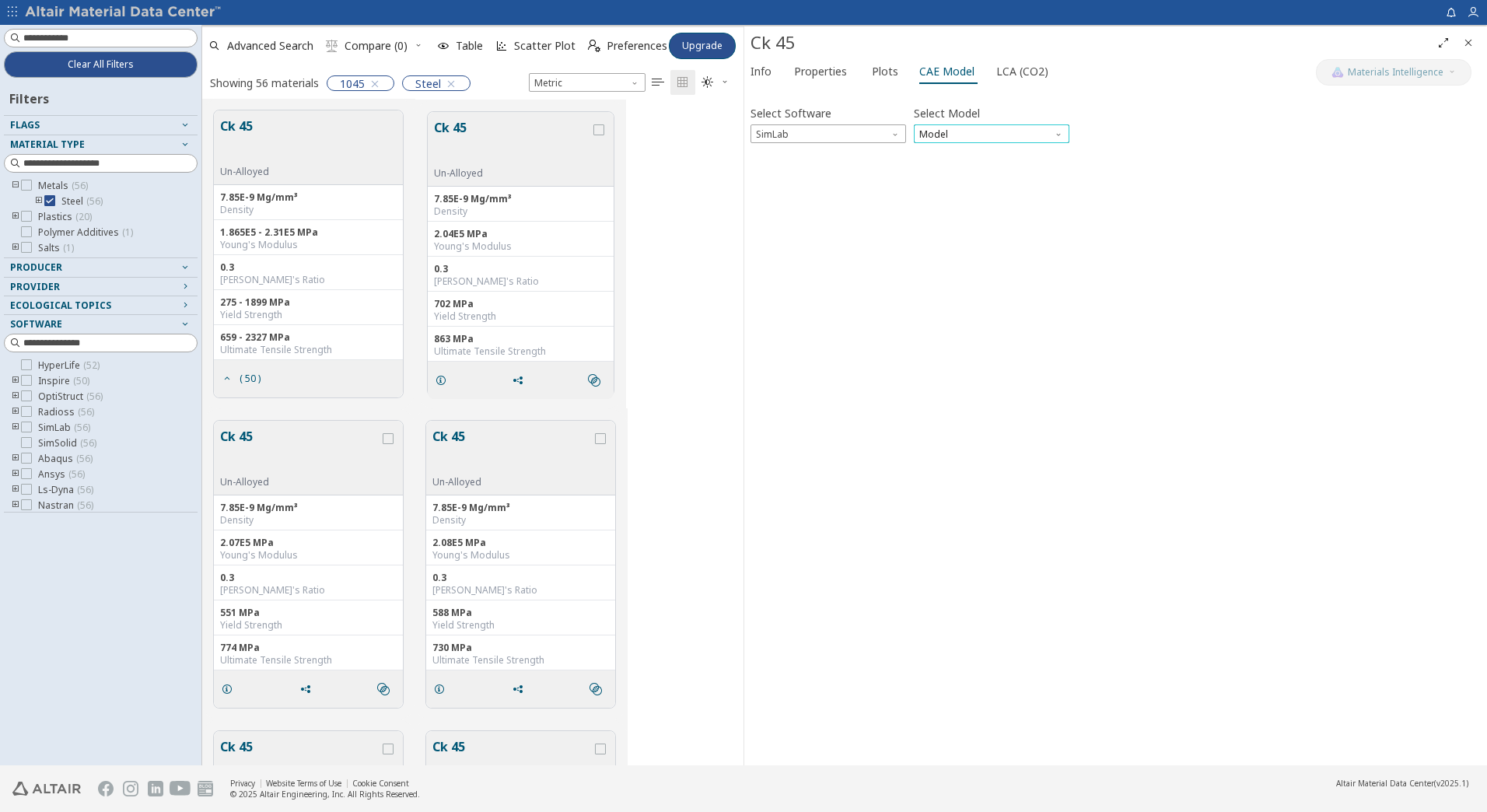
click at [960, 131] on span "Model" at bounding box center [991, 134] width 156 height 19
click at [959, 158] on span "Elastic" at bounding box center [991, 152] width 143 height 11
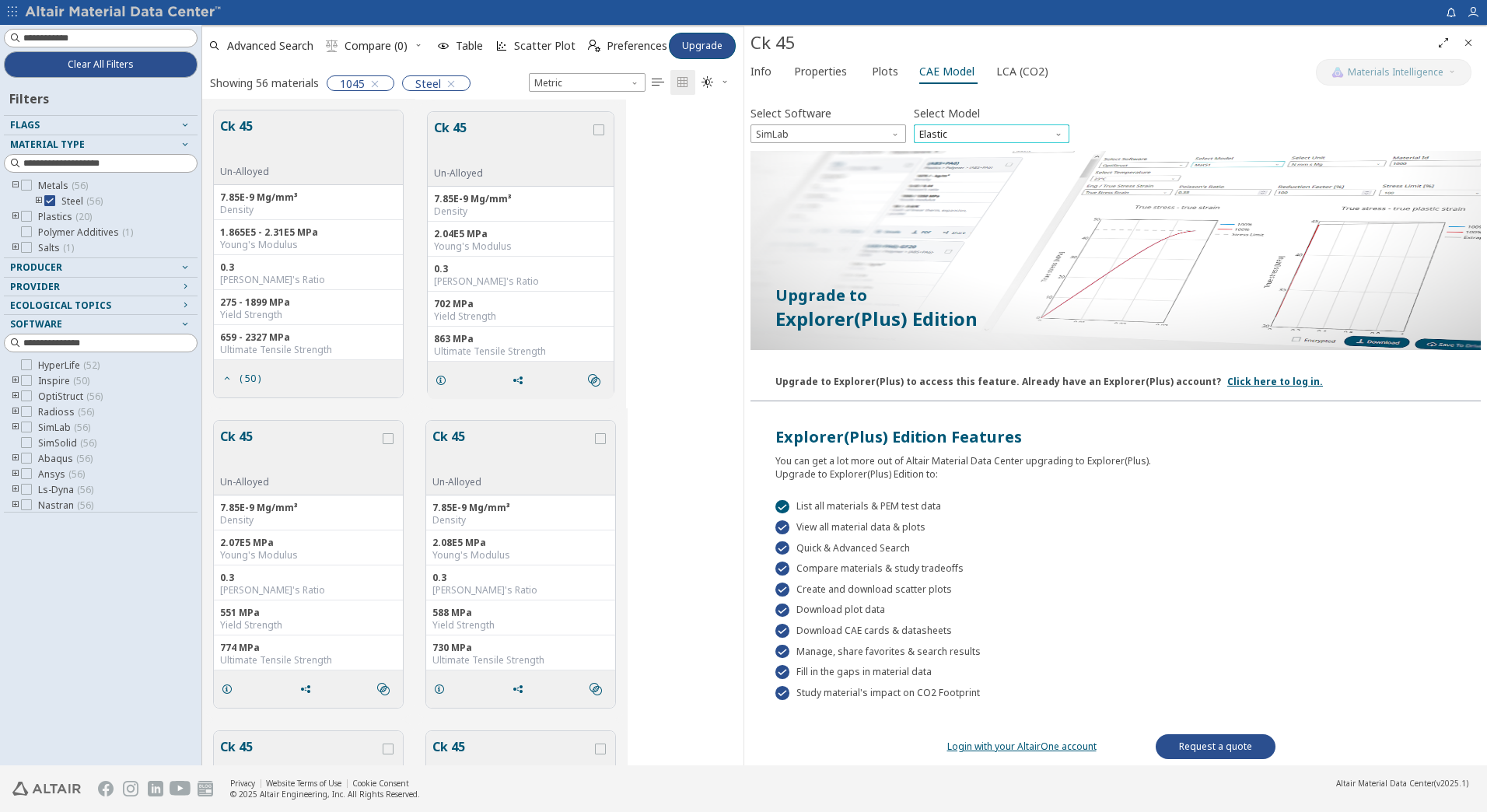
click at [993, 134] on span "Elastic" at bounding box center [991, 134] width 156 height 19
click at [886, 70] on span "Plots" at bounding box center [885, 71] width 26 height 25
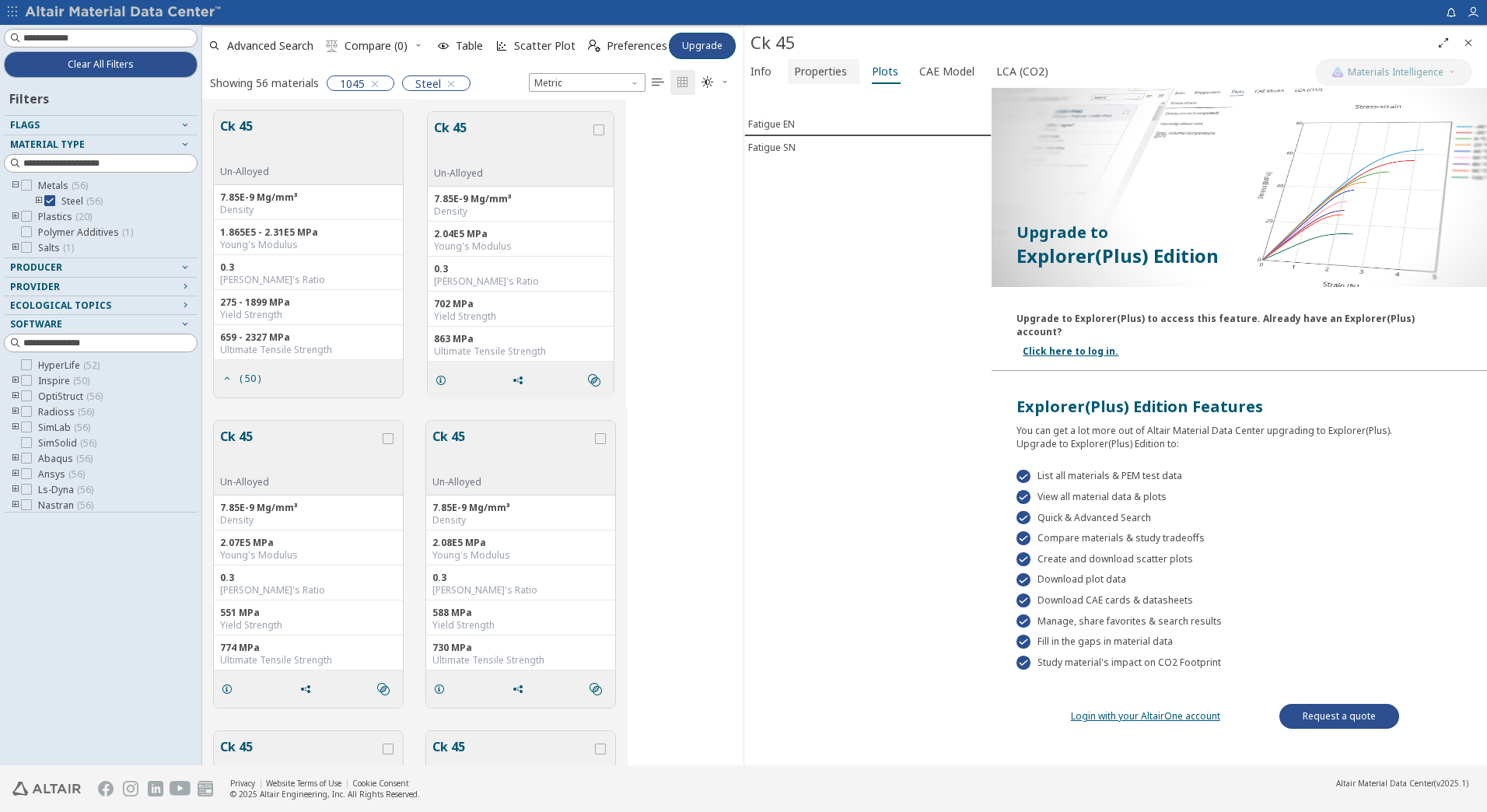
click at [835, 76] on span "Properties" at bounding box center [820, 71] width 53 height 25
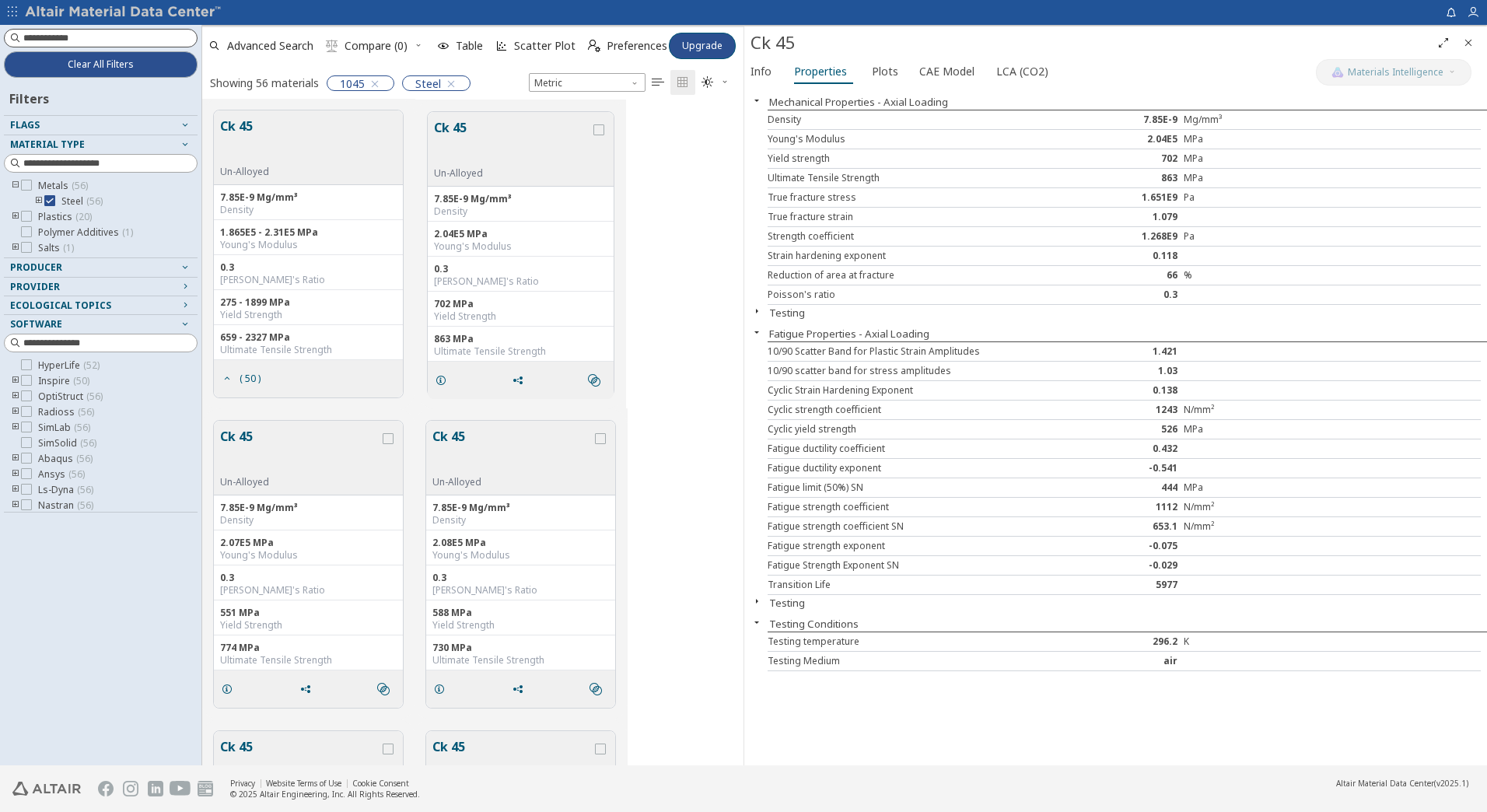
click at [84, 38] on input at bounding box center [110, 38] width 174 height 15
type input "***"
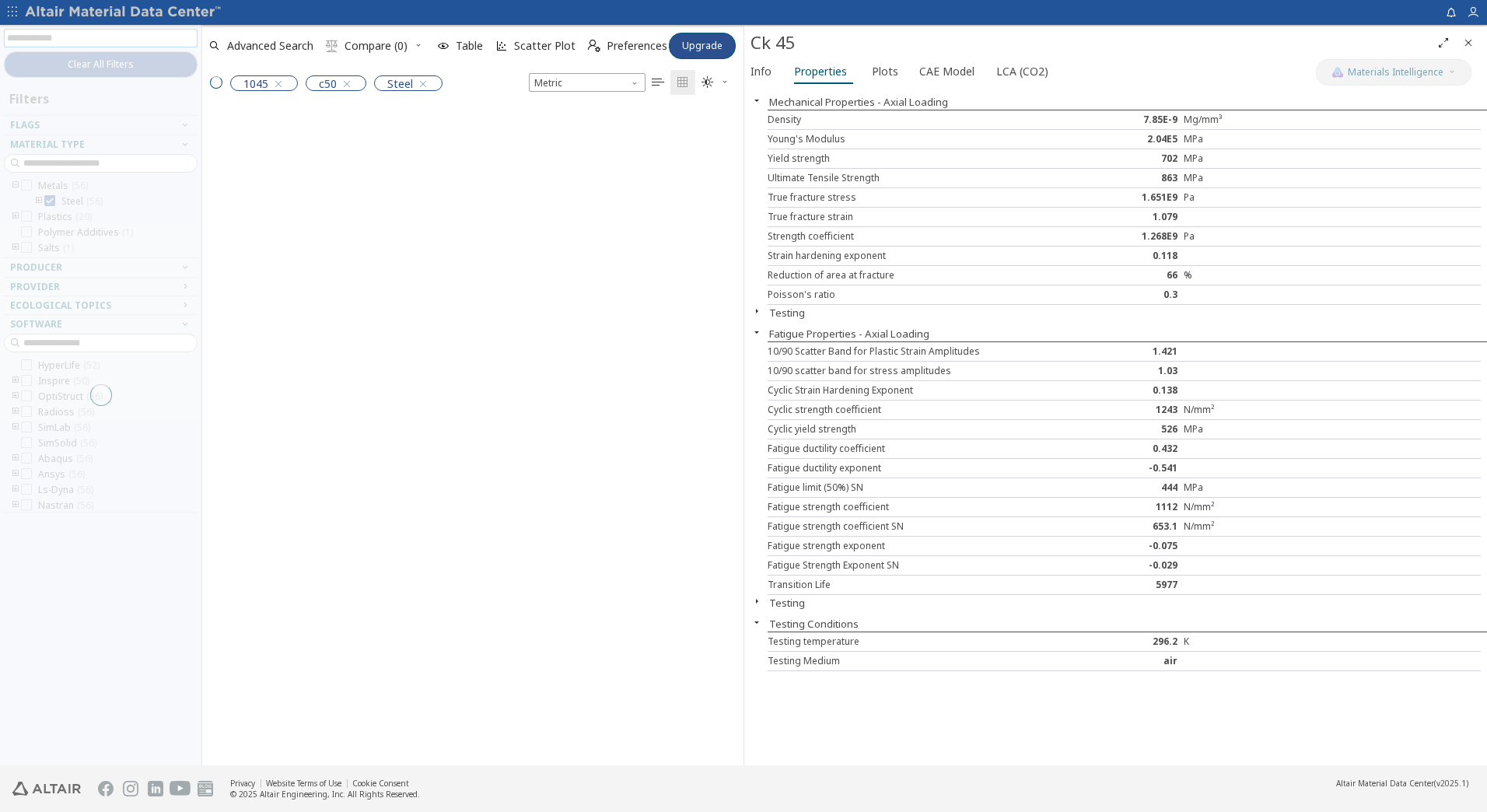
scroll to position [12, 12]
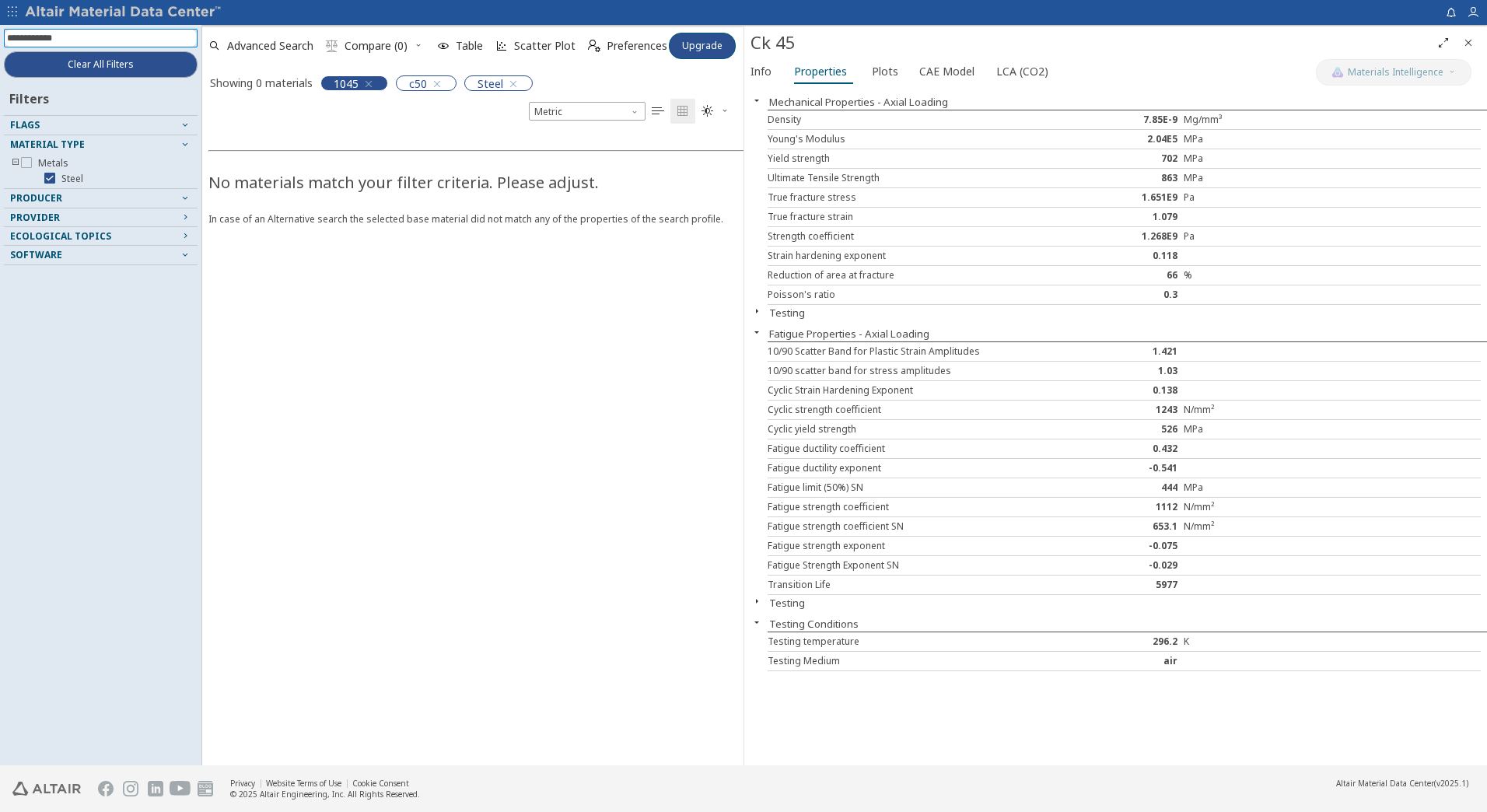
click at [370, 81] on icon "button" at bounding box center [368, 83] width 12 height 12
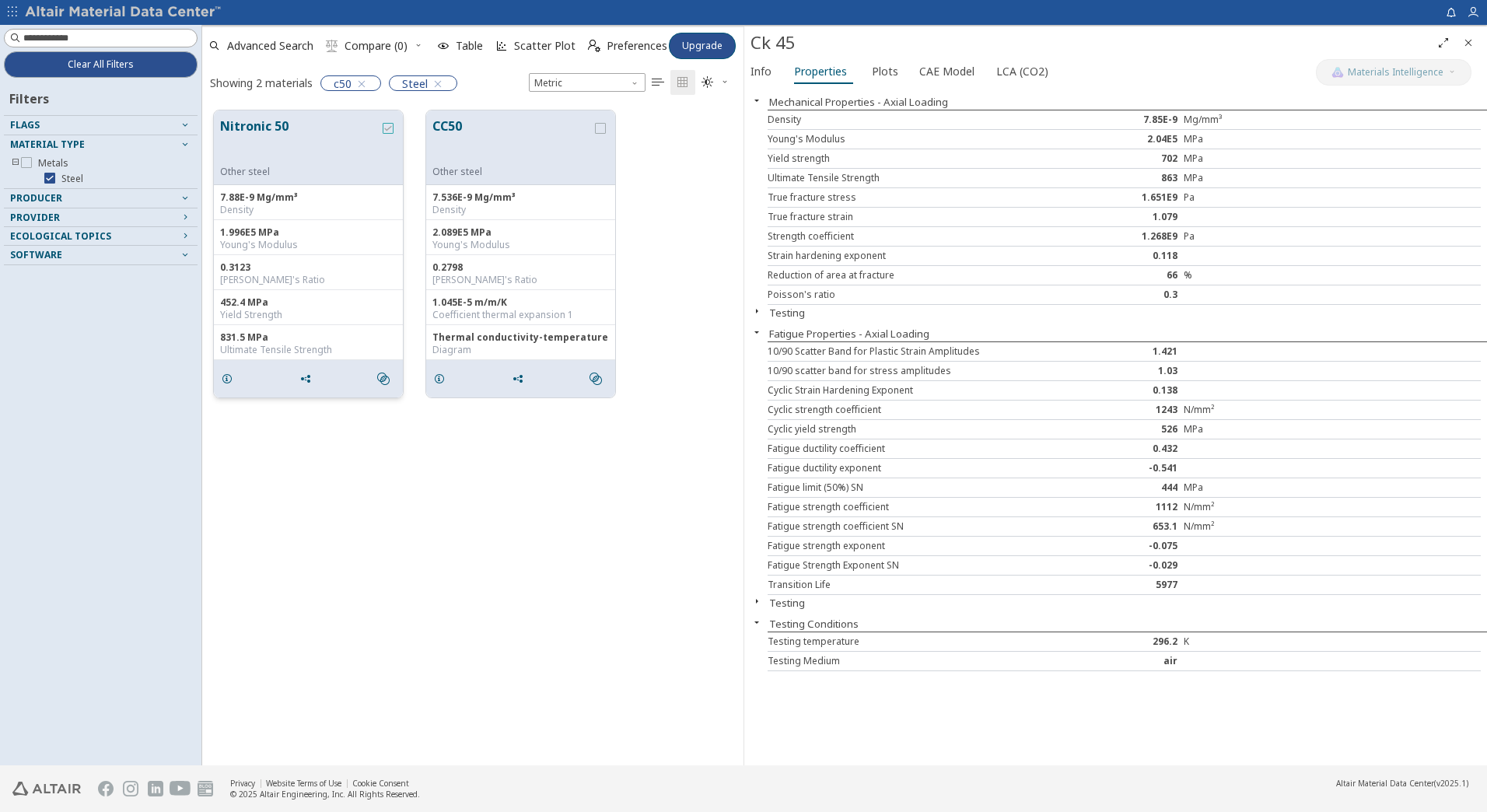
scroll to position [655, 530]
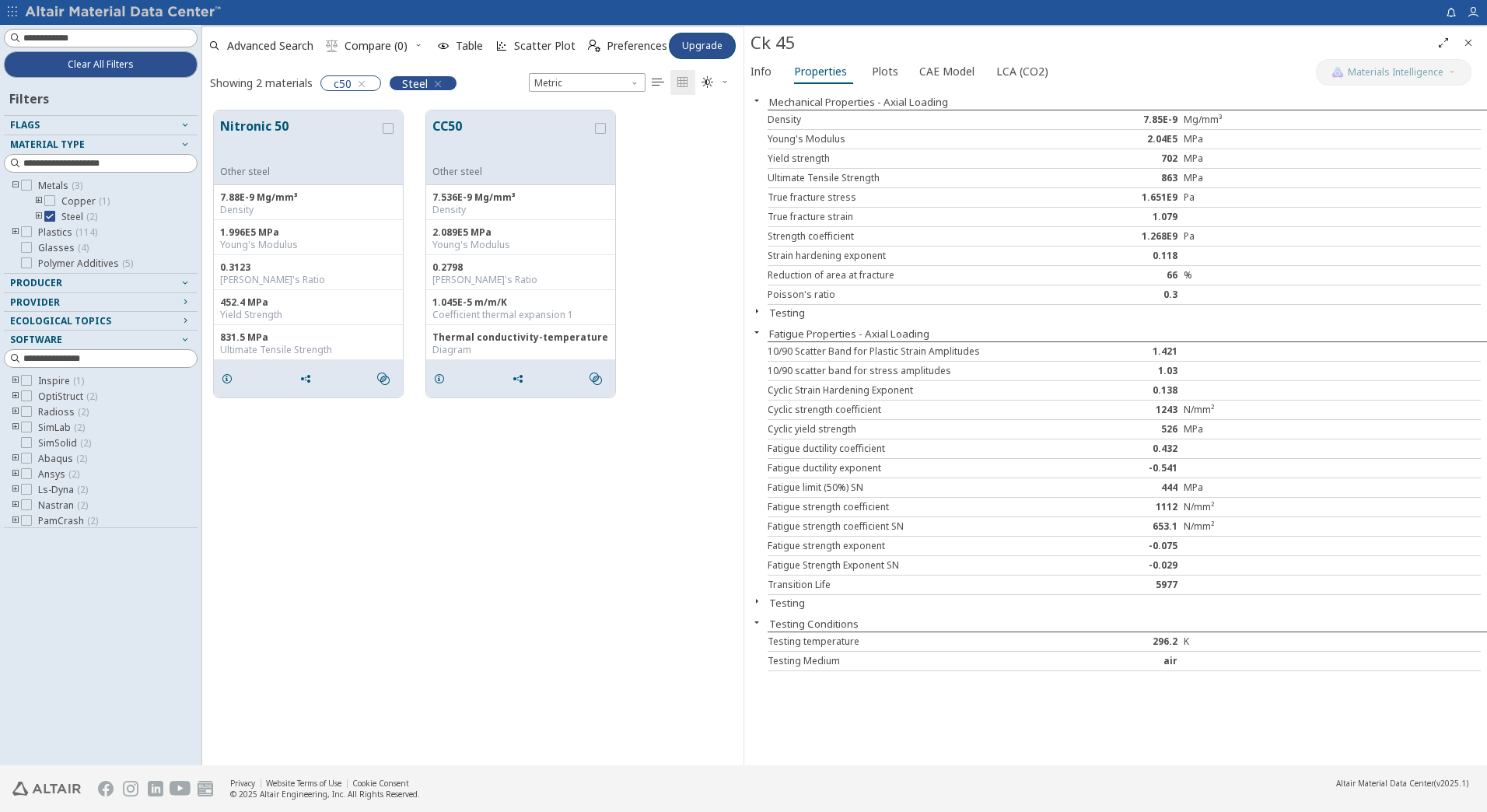
click at [440, 83] on icon "button" at bounding box center [437, 83] width 12 height 12
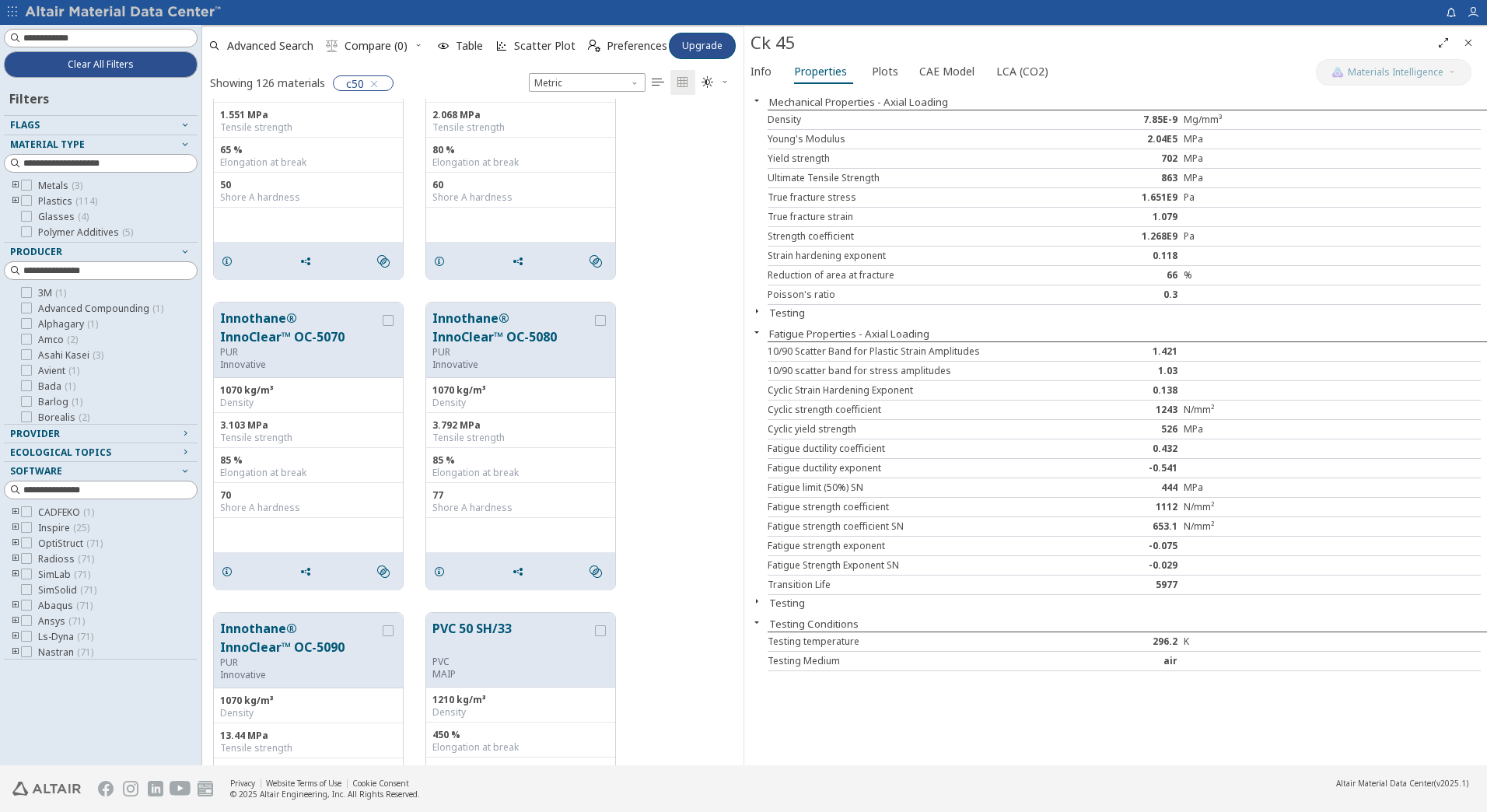
scroll to position [11899, 0]
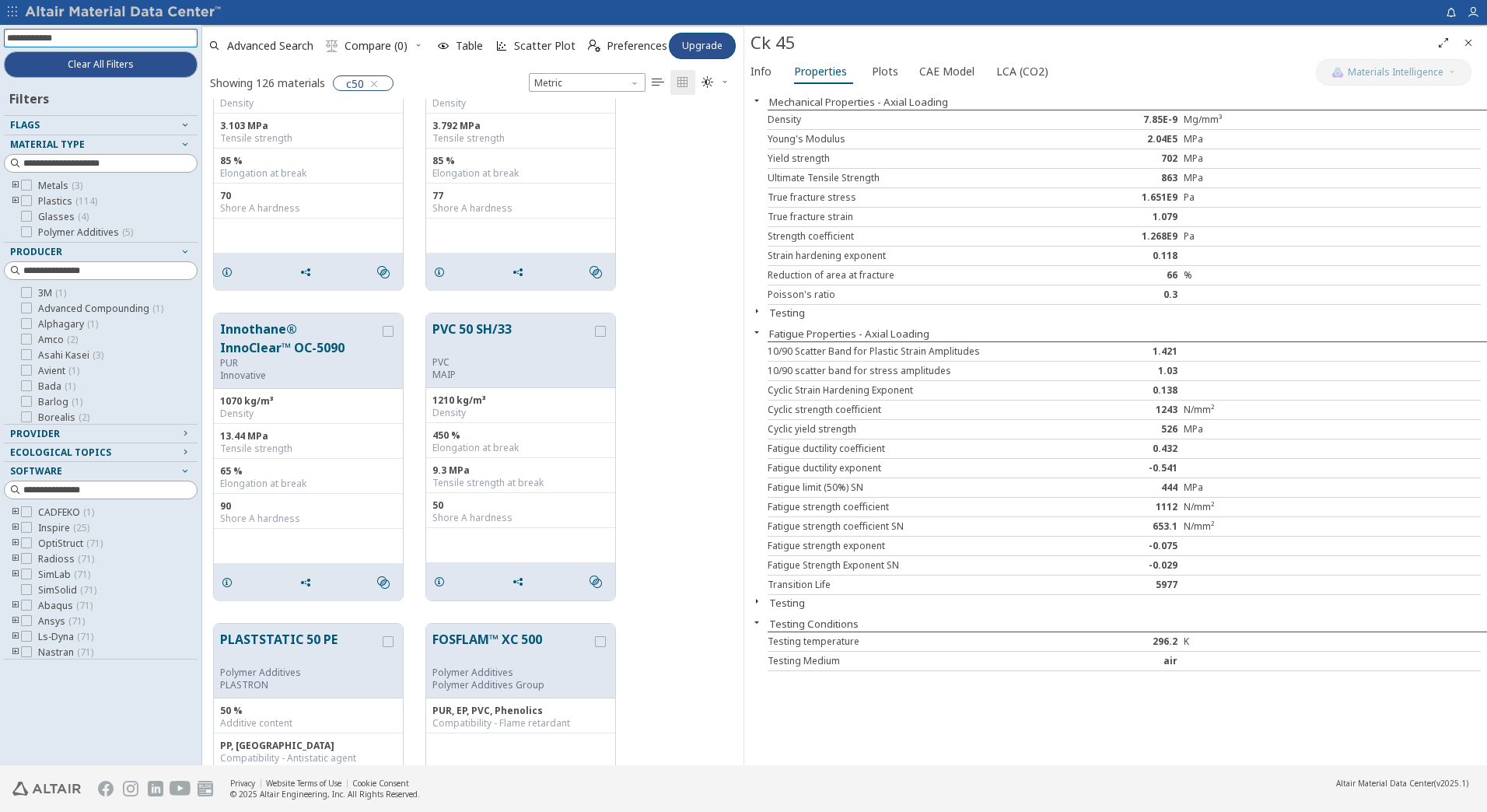
click at [86, 34] on input at bounding box center [103, 38] width 191 height 17
click at [377, 80] on icon "button" at bounding box center [373, 83] width 12 height 12
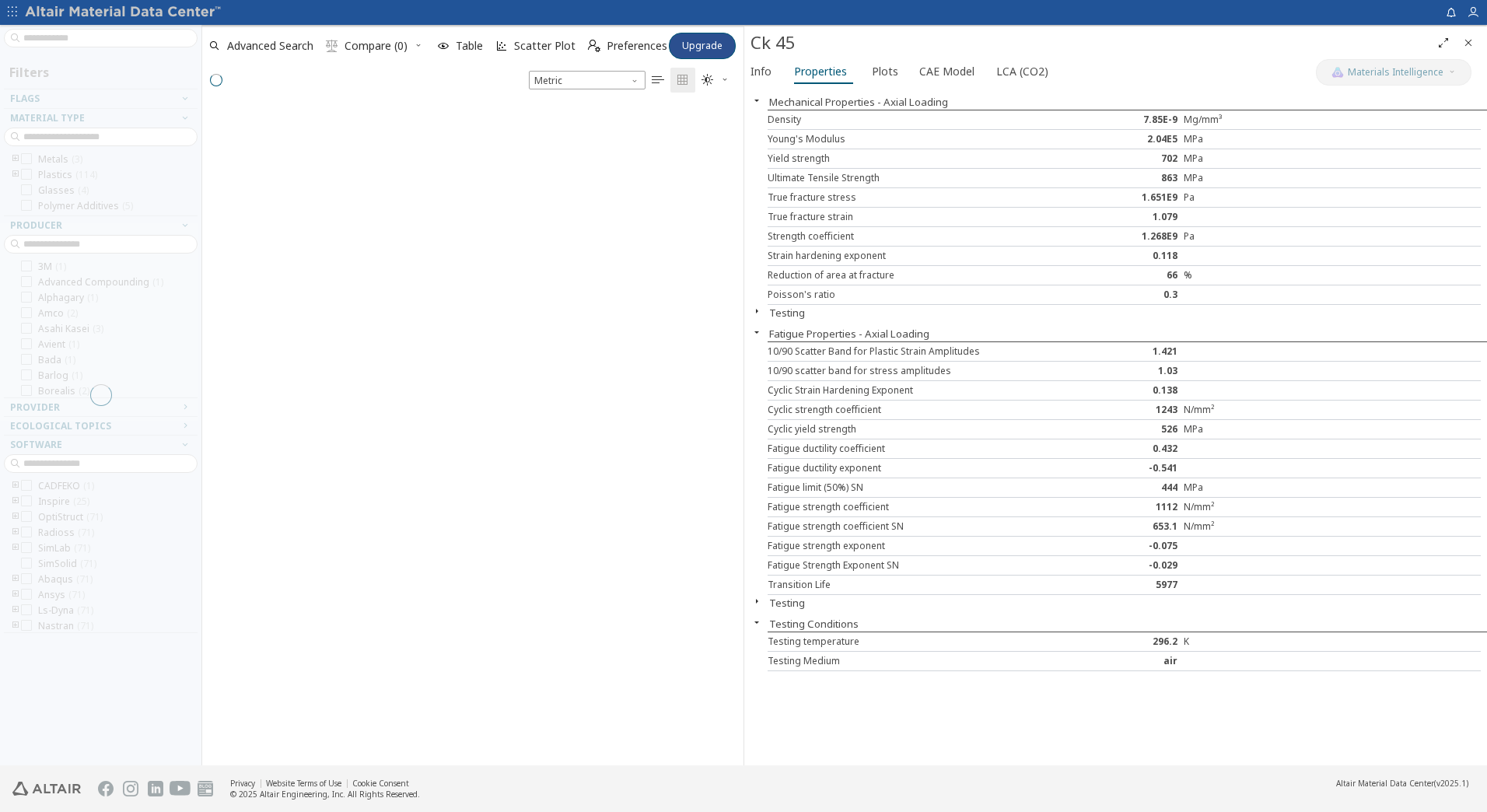
click at [68, 38] on div at bounding box center [100, 395] width 201 height 740
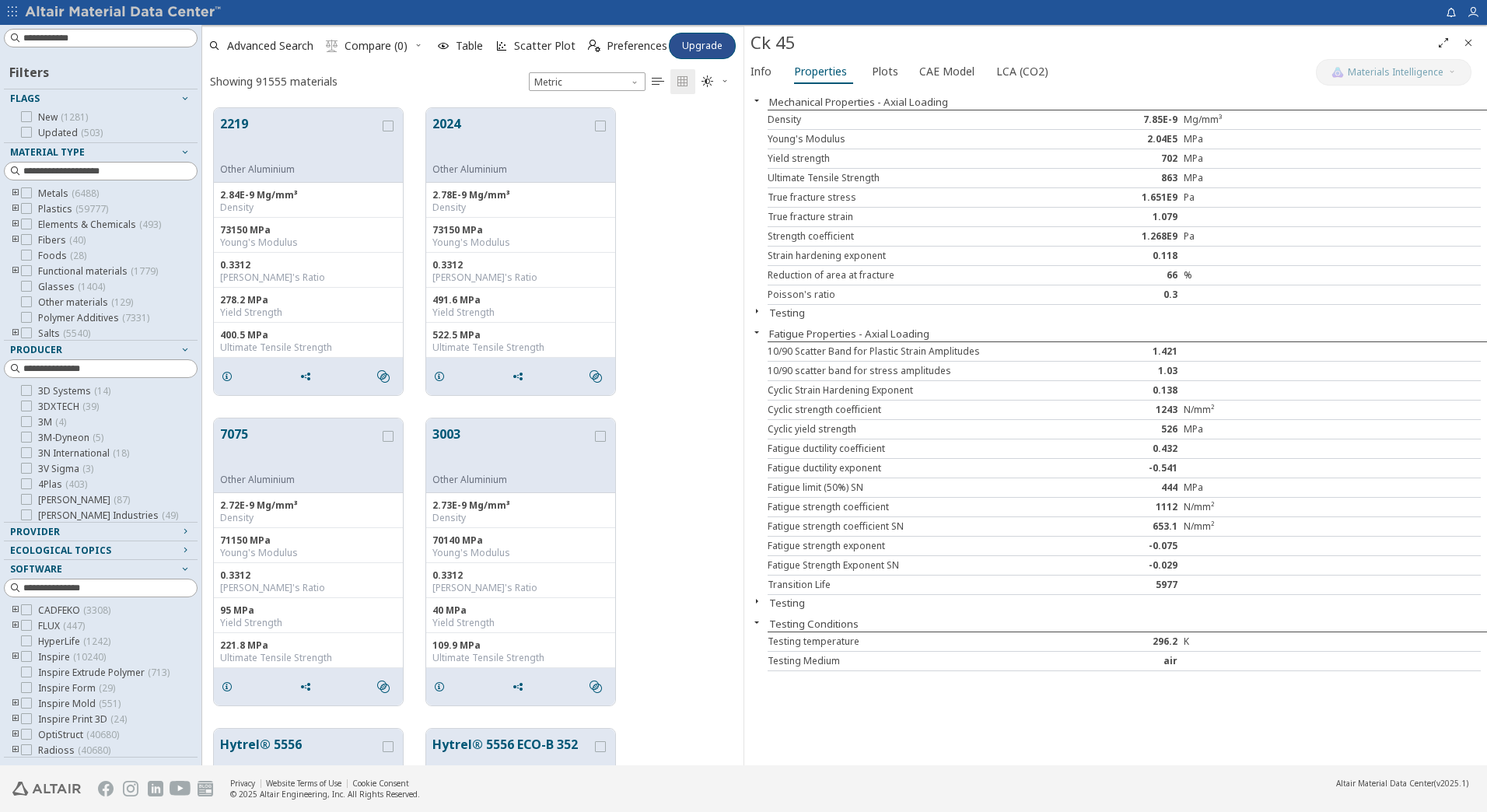
scroll to position [657, 530]
click at [68, 38] on input at bounding box center [103, 38] width 191 height 17
click at [42, 37] on input at bounding box center [103, 38] width 191 height 17
type input "****"
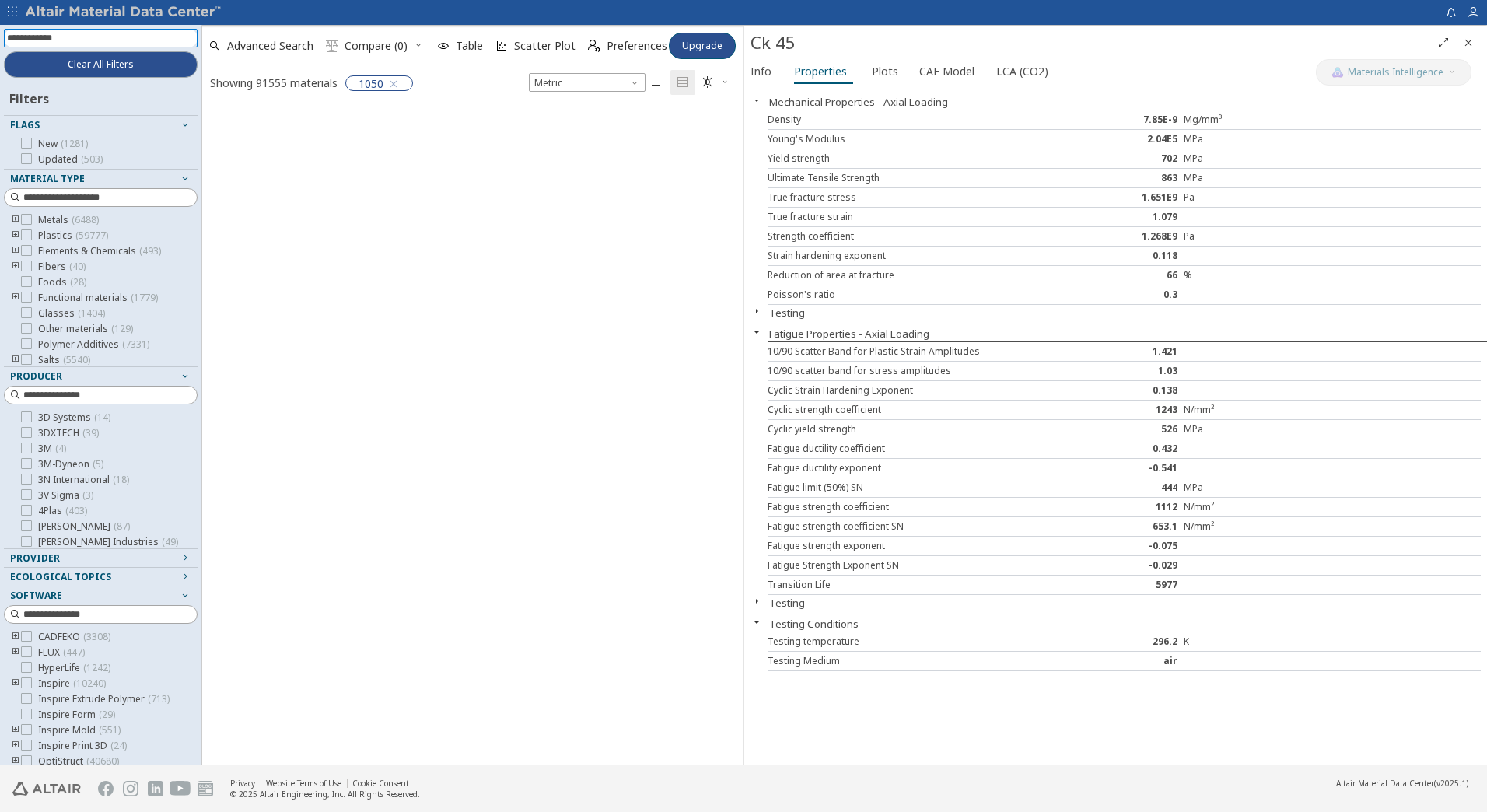
scroll to position [655, 530]
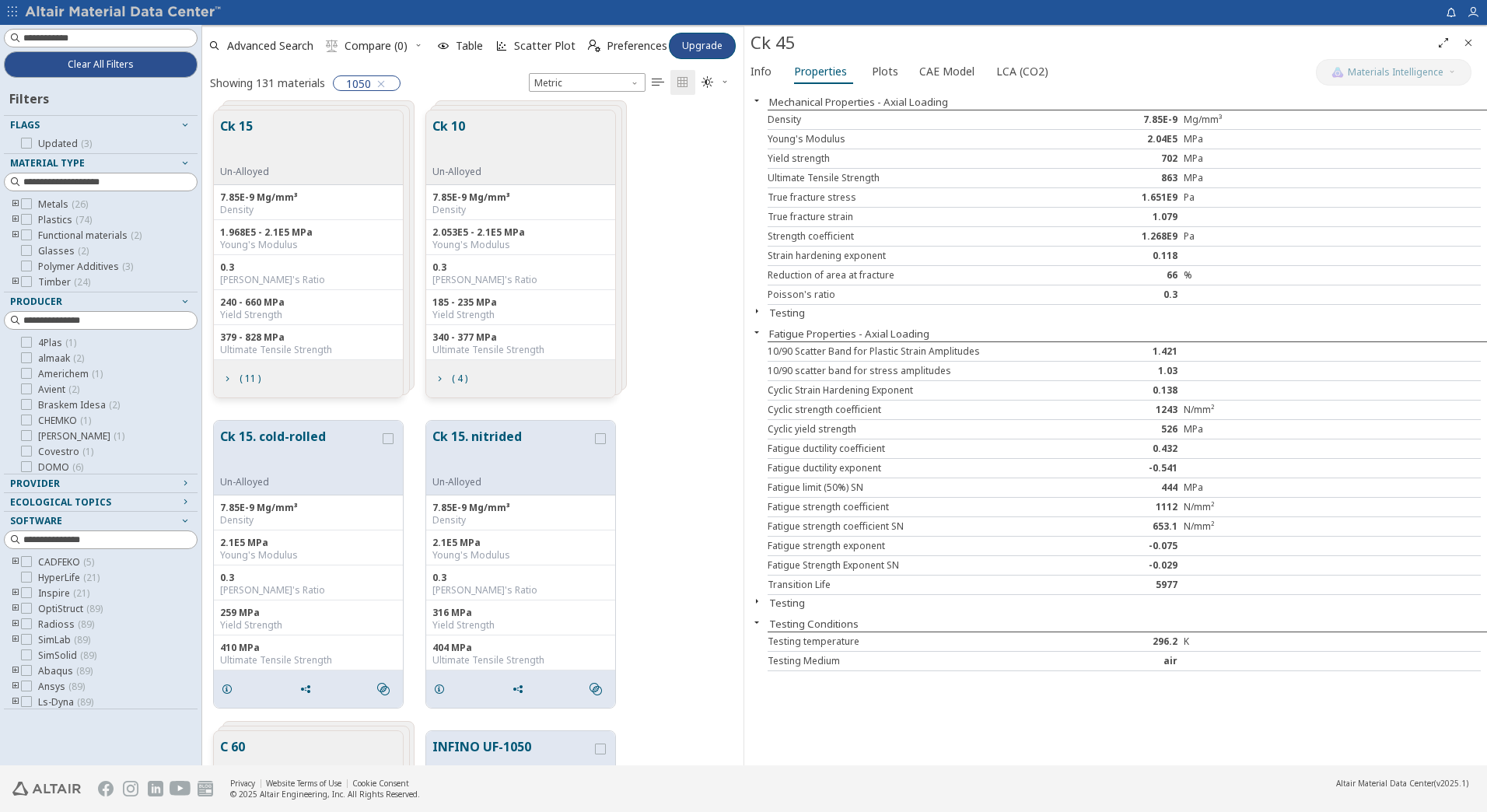
click at [15, 204] on icon "toogle group" at bounding box center [15, 204] width 11 height 12
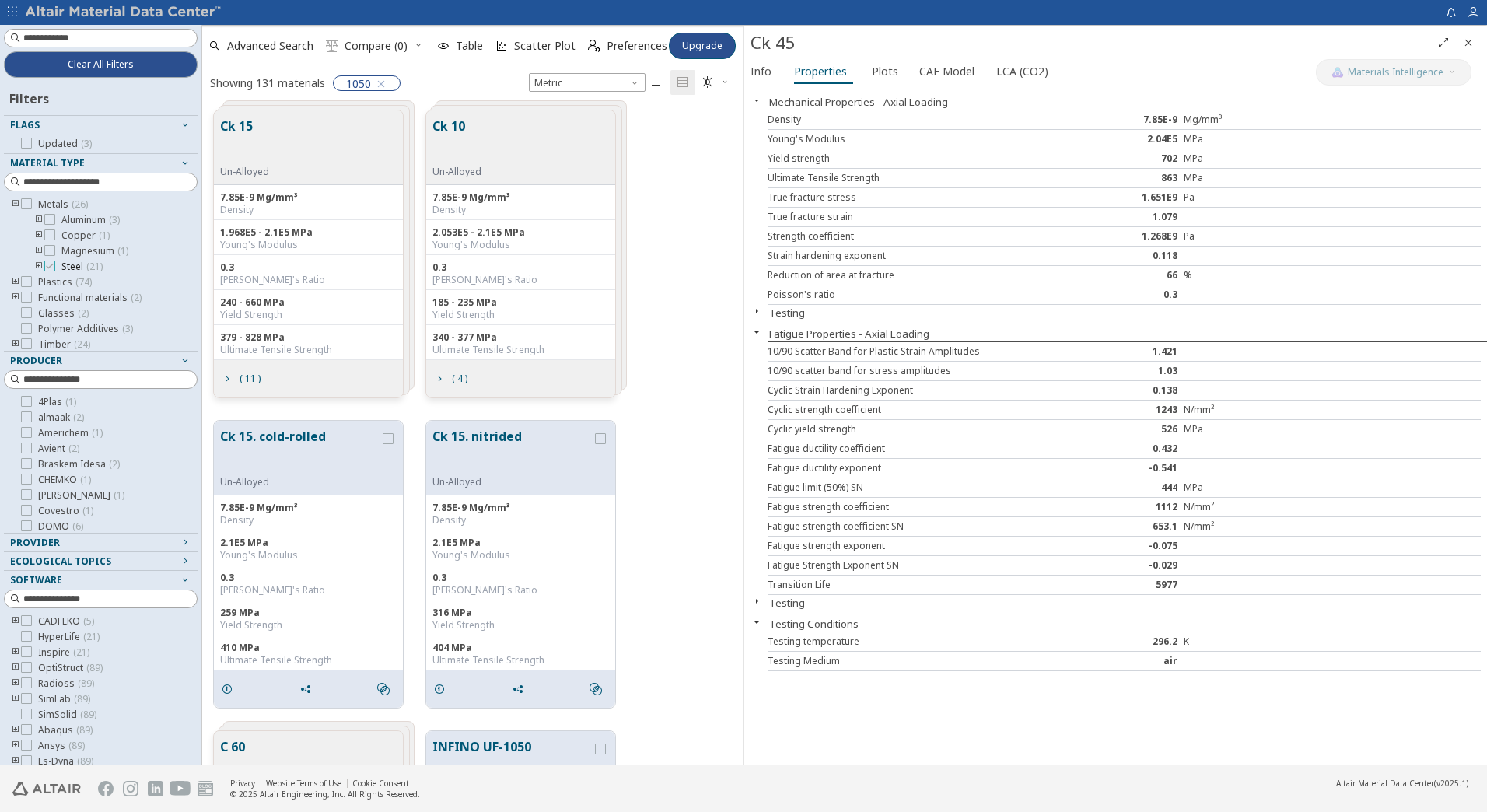
click at [46, 267] on icon at bounding box center [49, 266] width 11 height 11
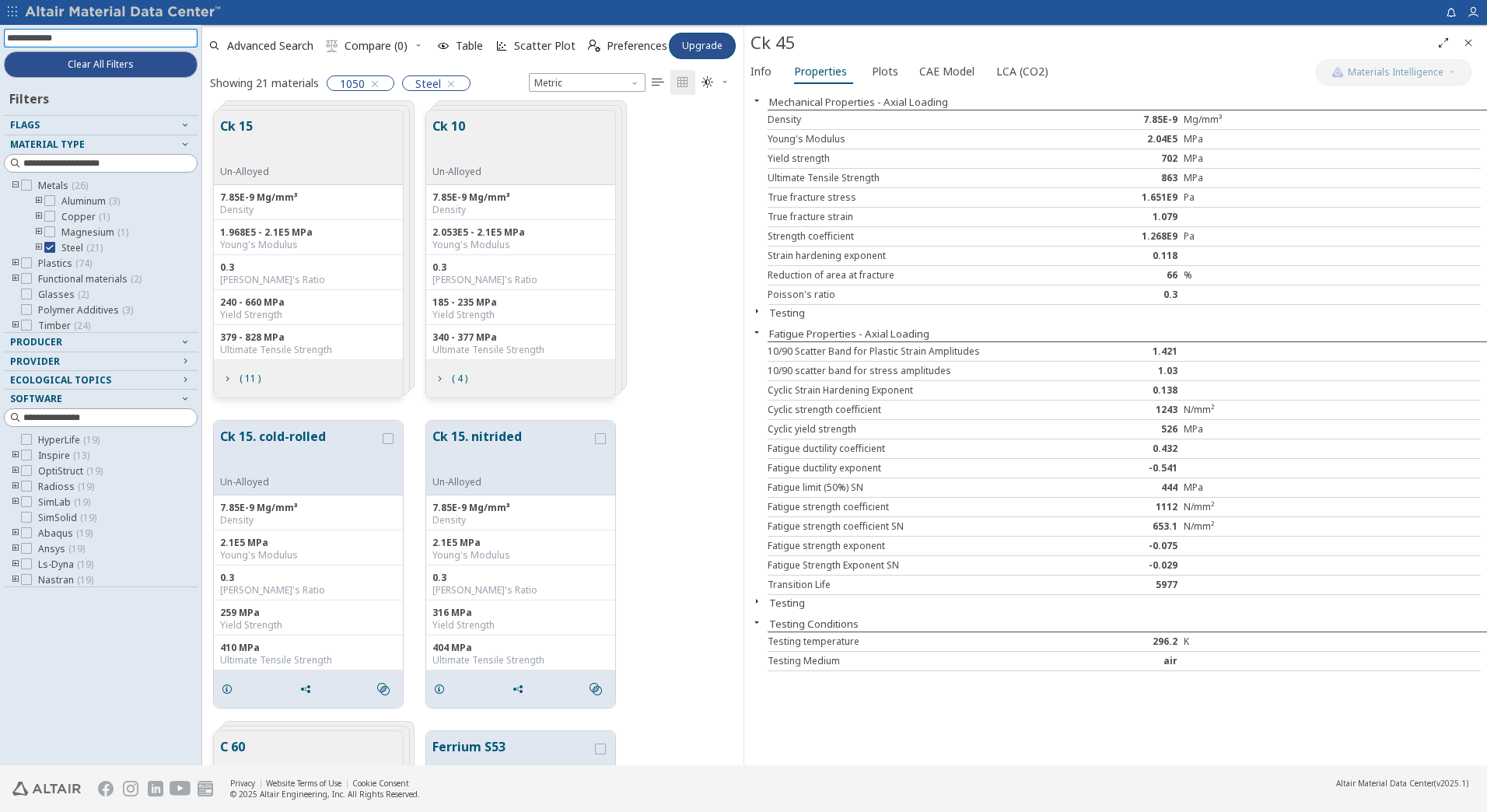
click at [79, 33] on input at bounding box center [103, 38] width 191 height 17
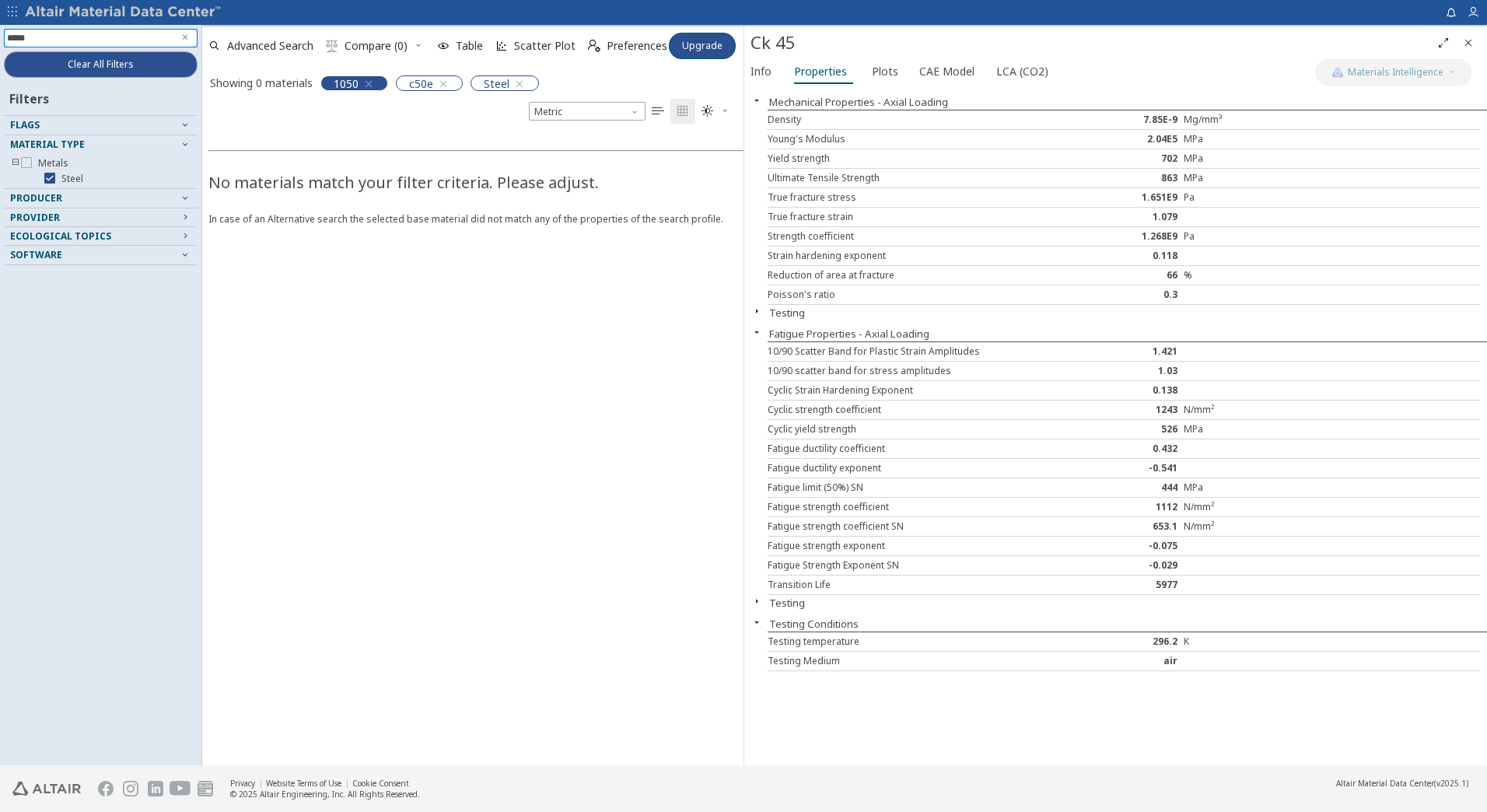
type input "*****"
click at [368, 83] on icon "button" at bounding box center [368, 83] width 12 height 12
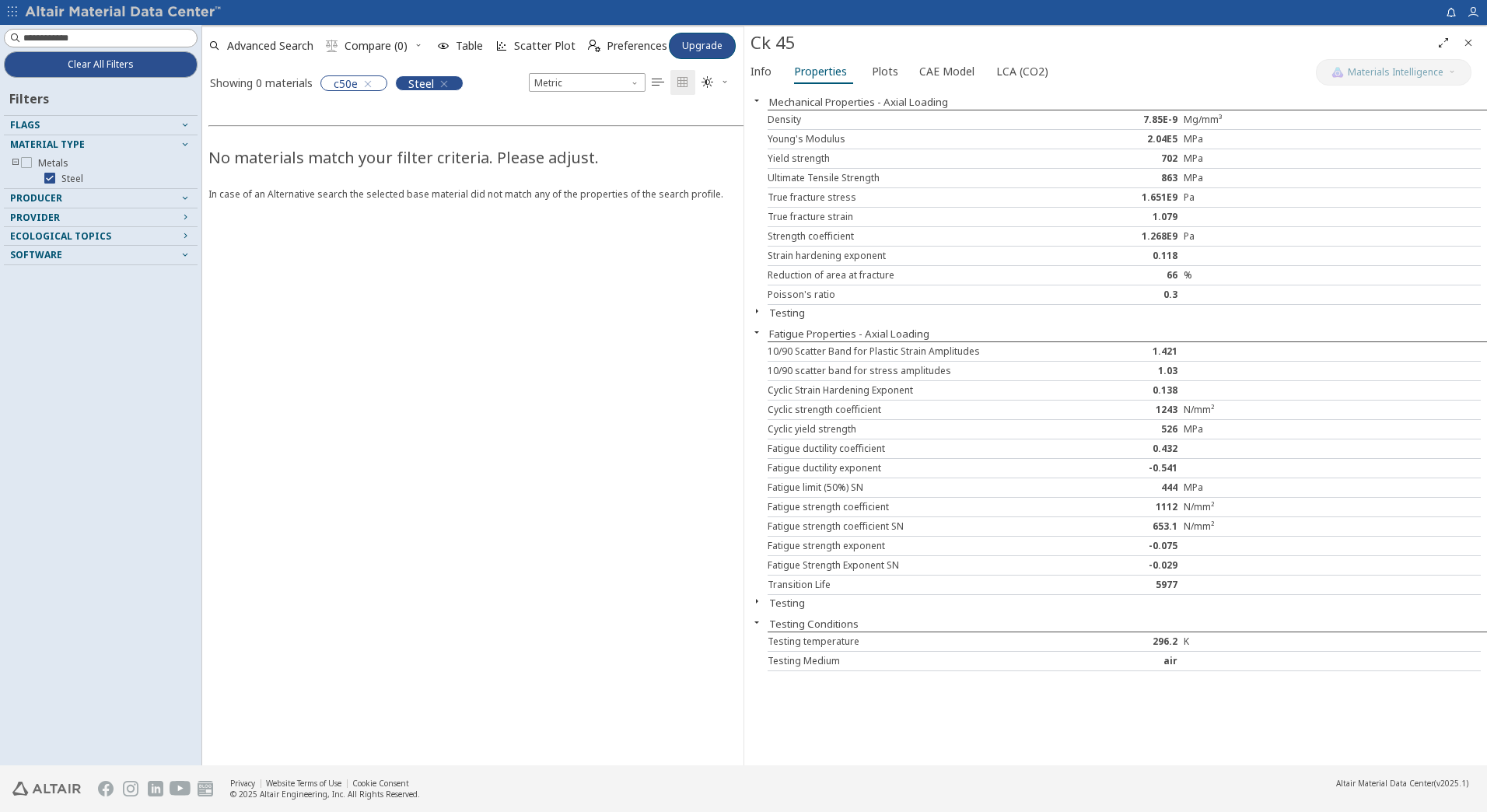
click at [446, 83] on icon "button" at bounding box center [443, 83] width 12 height 12
click at [701, 42] on span "Upgrade" at bounding box center [703, 46] width 41 height 12
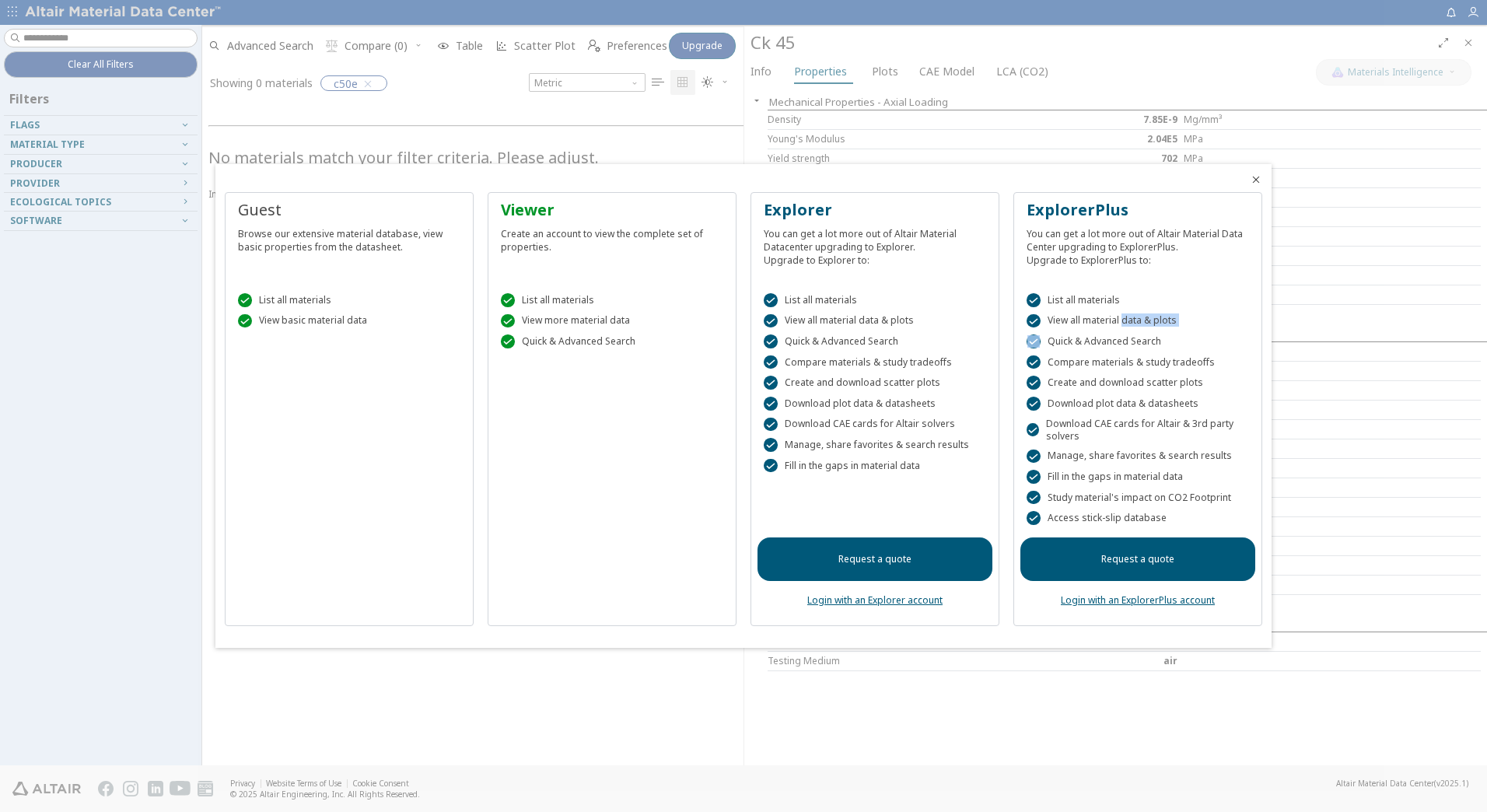
drag, startPoint x: 1113, startPoint y: 322, endPoint x: 1059, endPoint y: 329, distance: 54.5
click at [1059, 329] on div " List all materials  View all material data & plots  Quick & Advanced Search…" at bounding box center [1138, 405] width 235 height 263
drag, startPoint x: 1059, startPoint y: 329, endPoint x: 1136, endPoint y: 417, distance: 116.9
click at [1136, 417] on div " Download CAE cards for Altair & 3rd party solvers" at bounding box center [1137, 430] width 223 height 25
click at [1257, 180] on icon "Close" at bounding box center [1255, 179] width 12 height 12
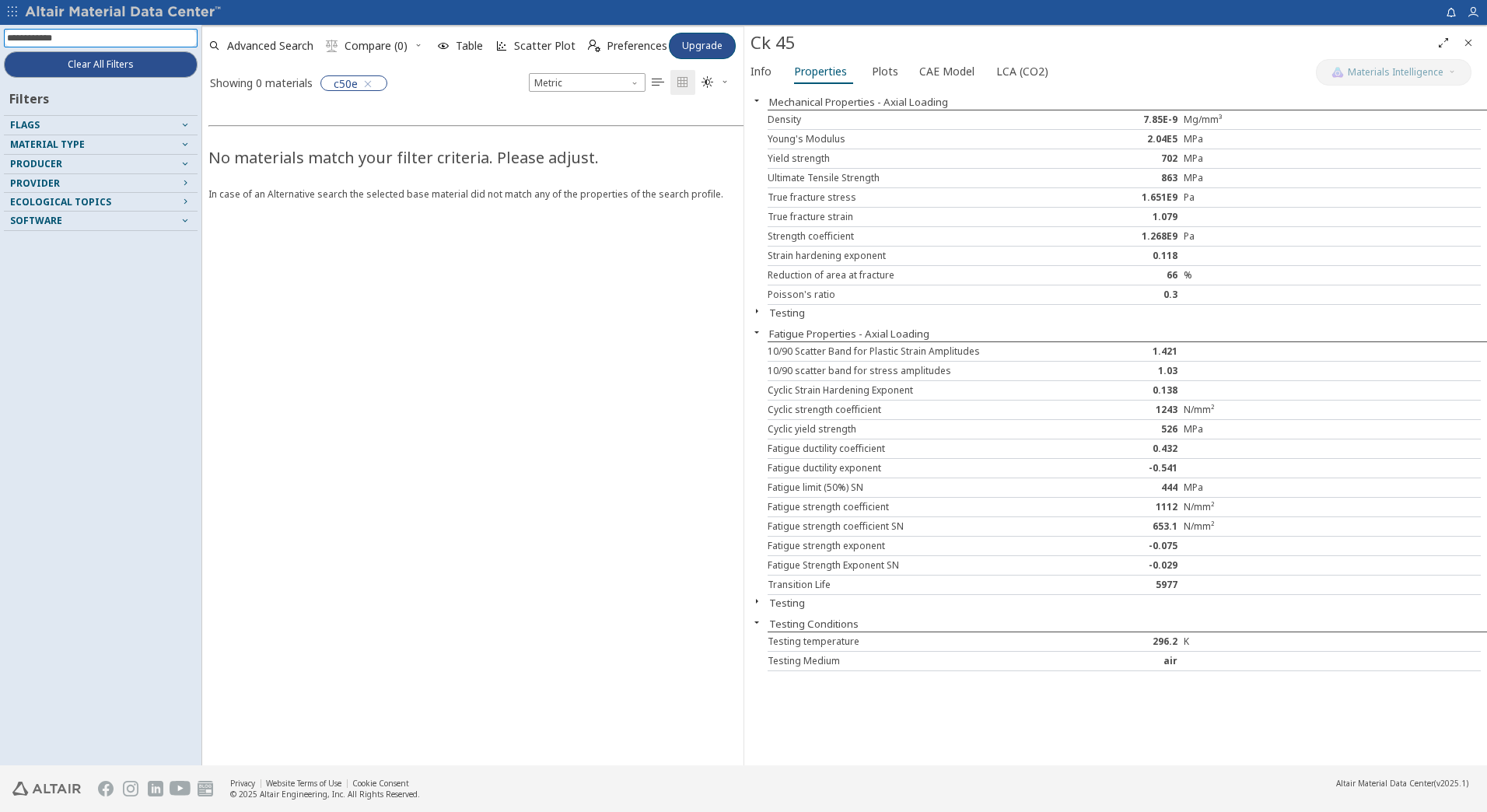
click at [106, 42] on input at bounding box center [103, 38] width 191 height 17
click at [583, 430] on div "No materials match your filter criteria. Please adjust. In case of an Alternati…" at bounding box center [946, 432] width 1487 height 667
click at [877, 67] on span "Plots" at bounding box center [885, 71] width 26 height 25
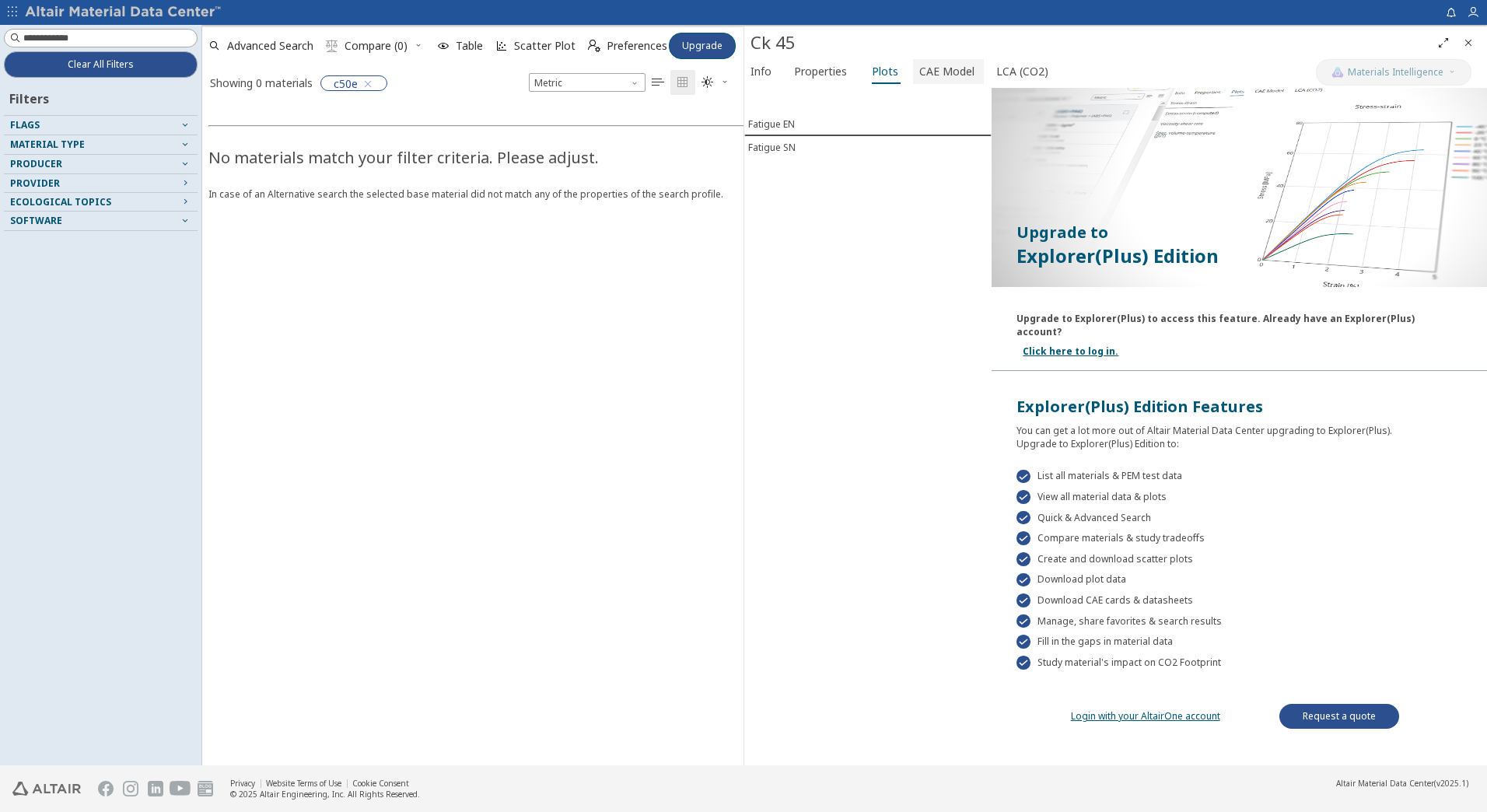
click at [938, 77] on span "CAE Model" at bounding box center [947, 71] width 55 height 25
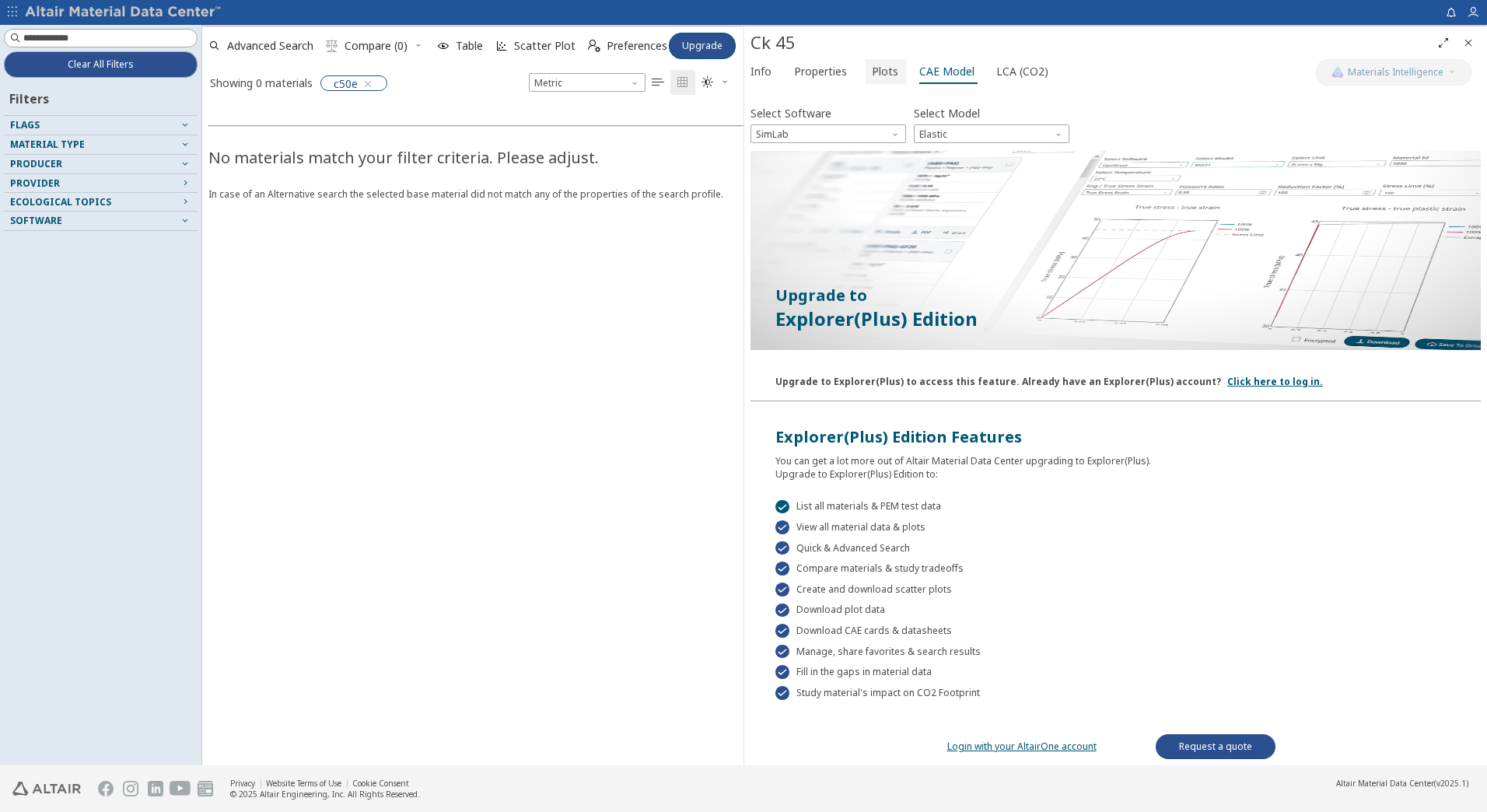
click at [888, 77] on span "Plots" at bounding box center [885, 71] width 26 height 25
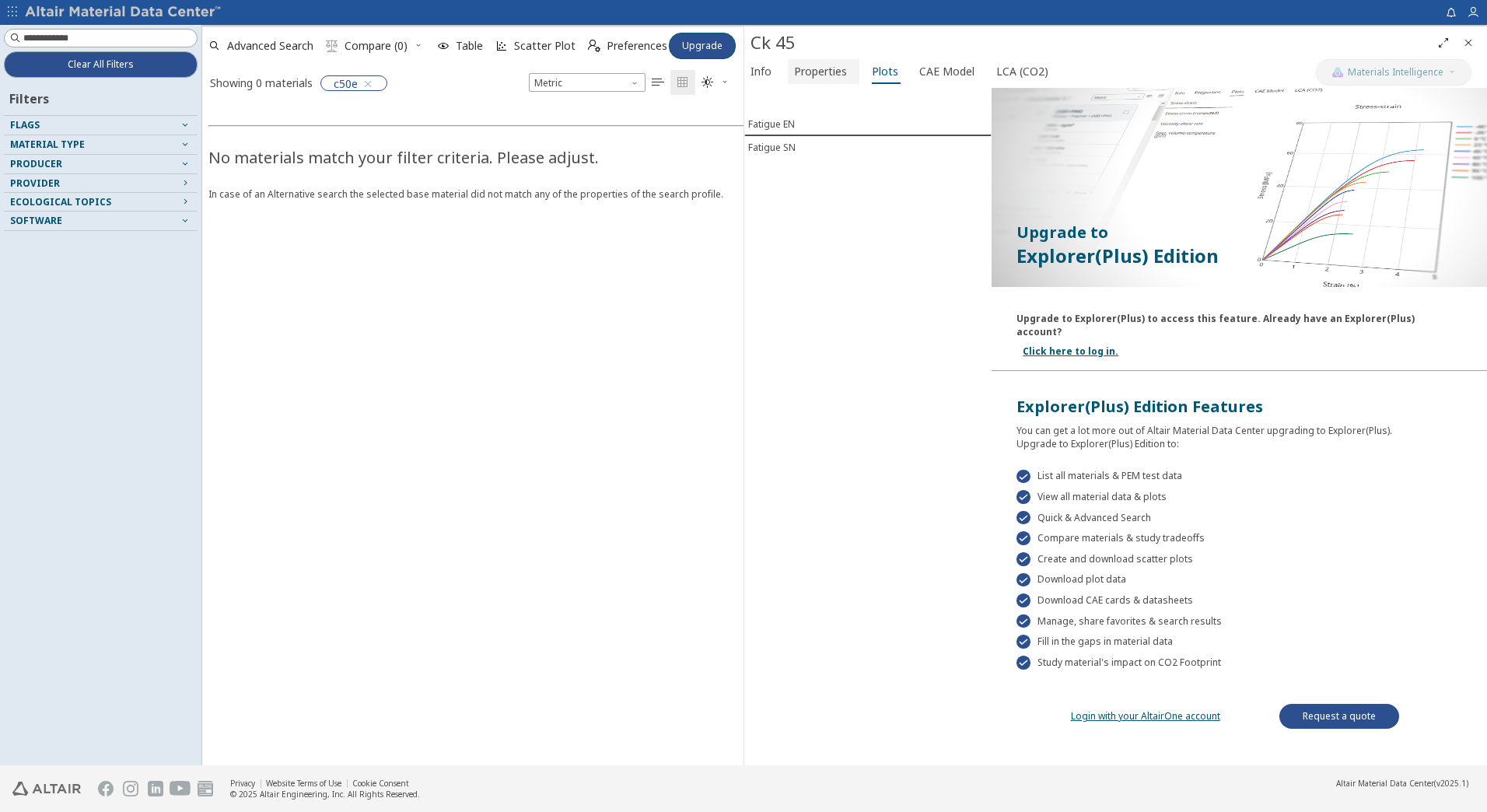
click at [816, 76] on span "Properties" at bounding box center [820, 71] width 53 height 25
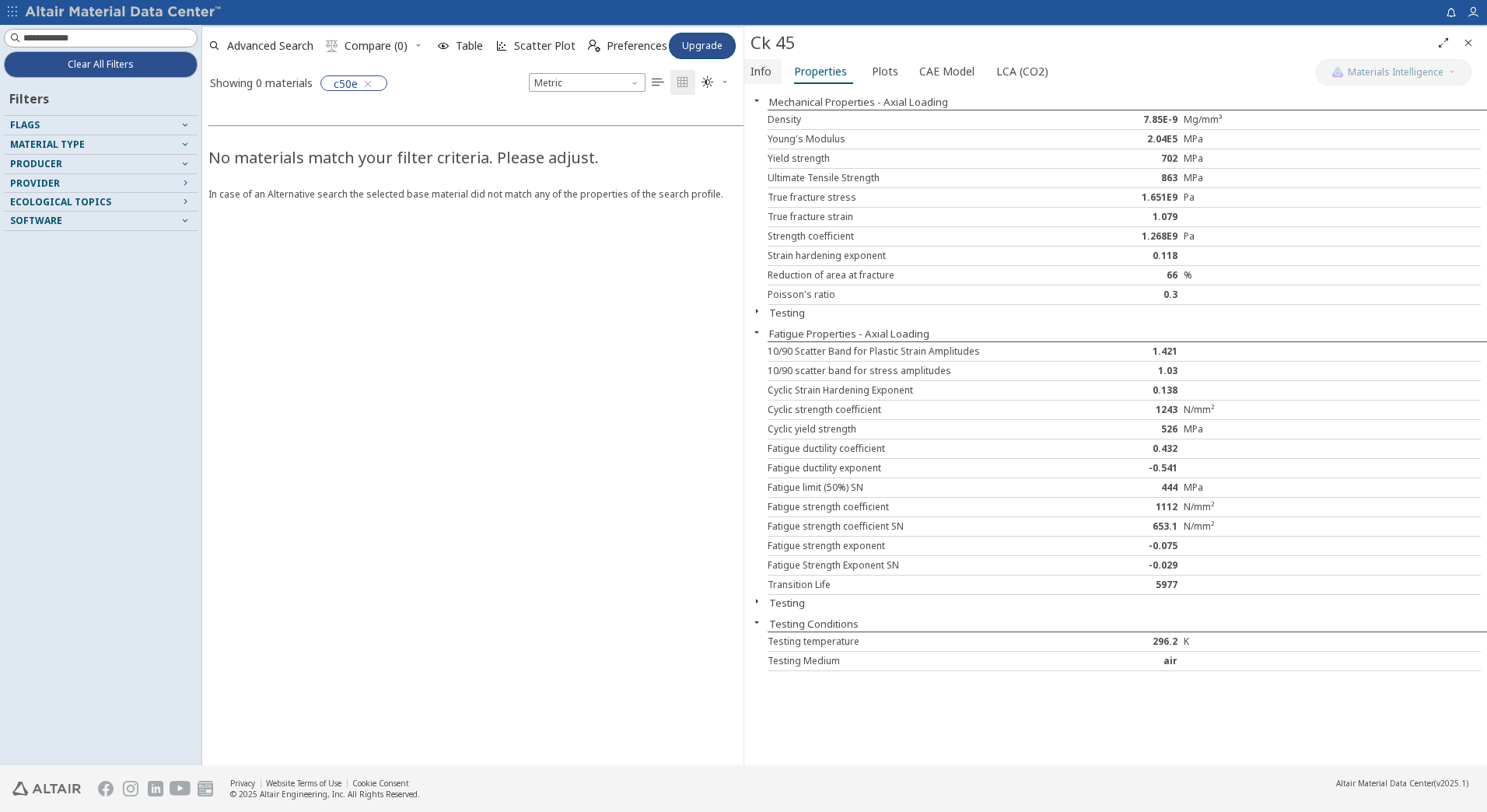
click at [767, 73] on span "Info" at bounding box center [761, 71] width 21 height 25
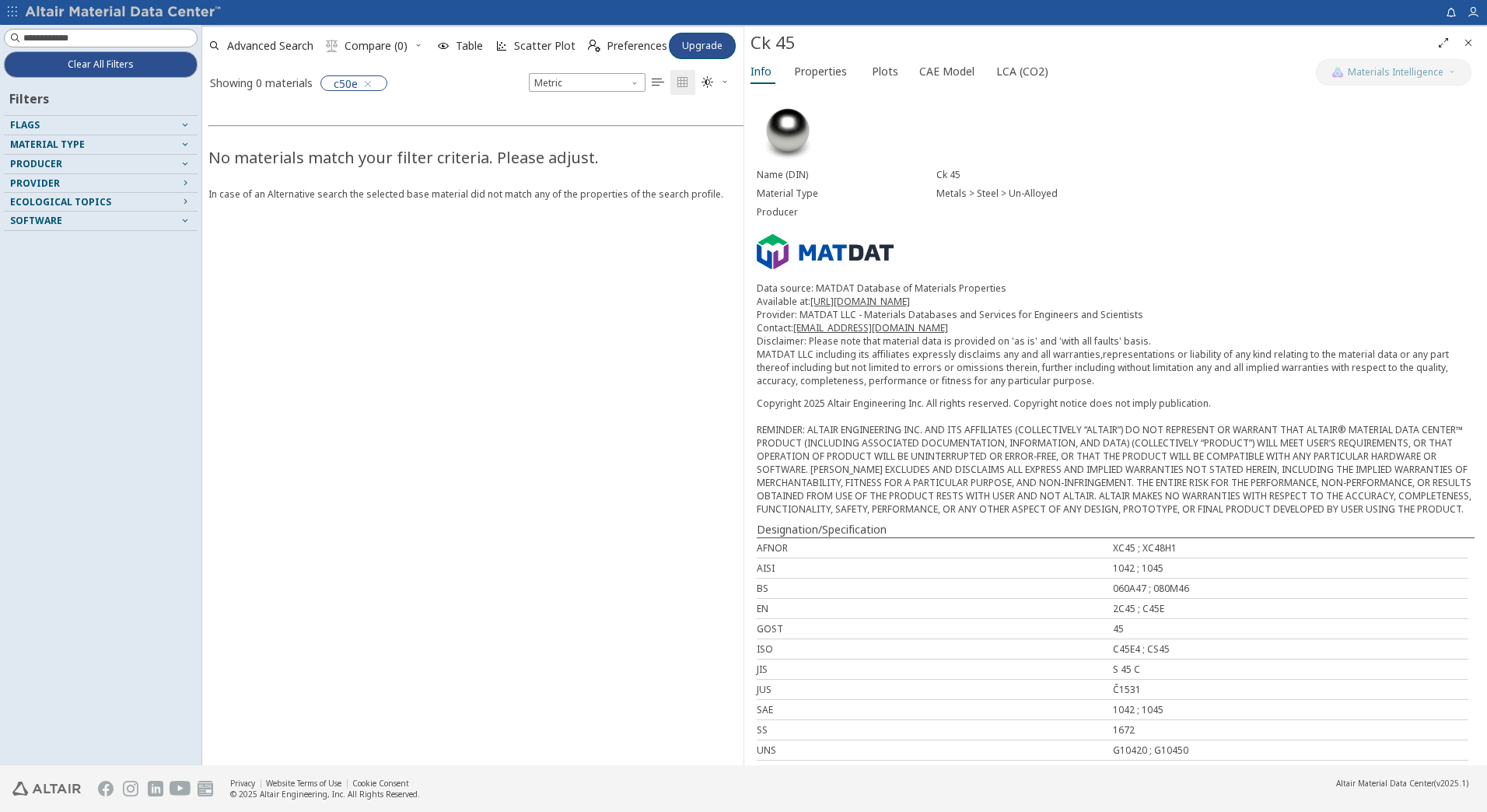
click at [163, 123] on div "Flags" at bounding box center [94, 125] width 169 height 12
click at [103, 143] on div "Material Type" at bounding box center [94, 143] width 169 height 12
click at [121, 131] on span "Flags" at bounding box center [100, 125] width 181 height 19
click at [871, 66] on span "Plots" at bounding box center [885, 71] width 26 height 25
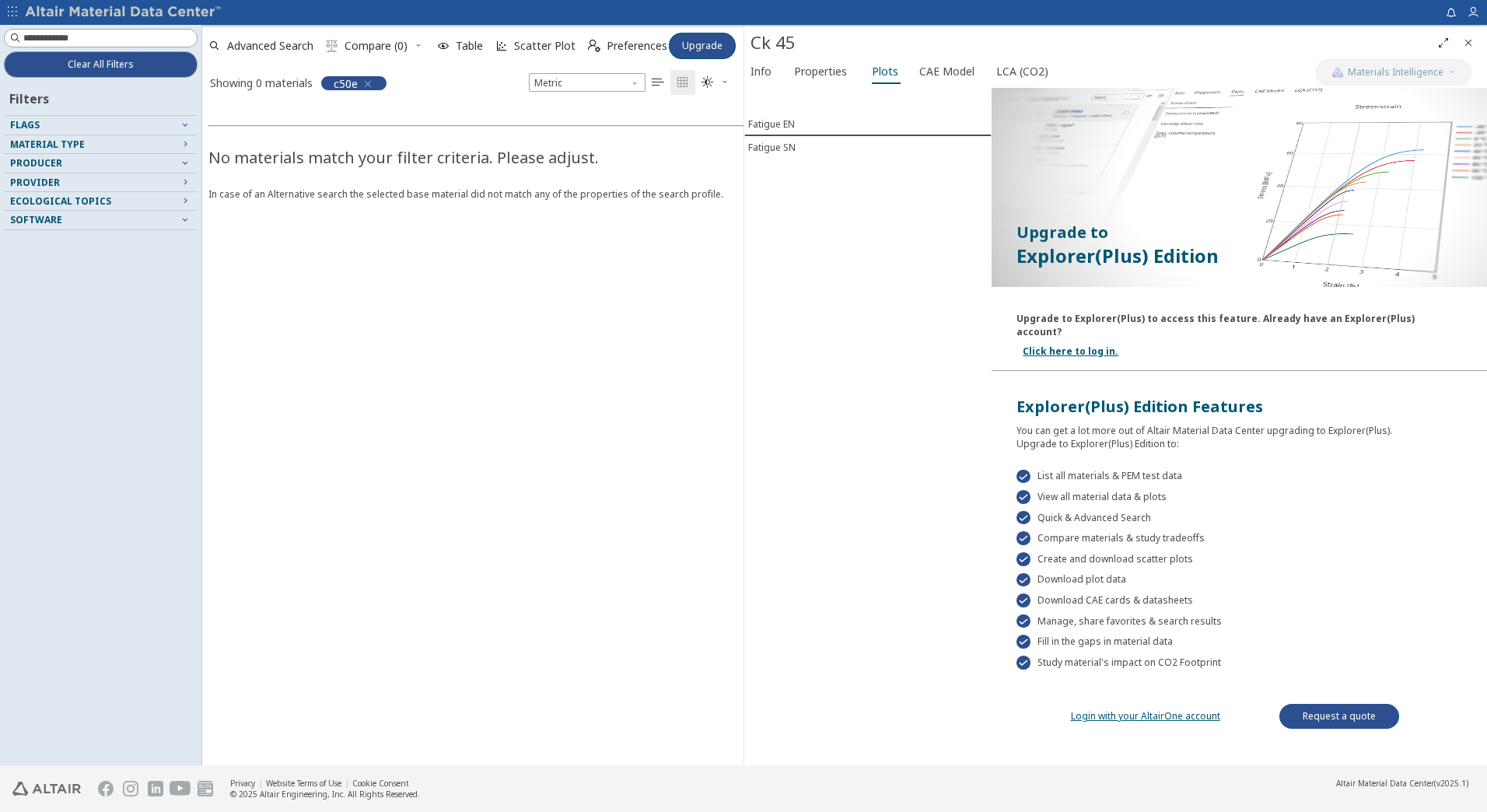
click at [369, 86] on icon "button" at bounding box center [368, 83] width 12 height 12
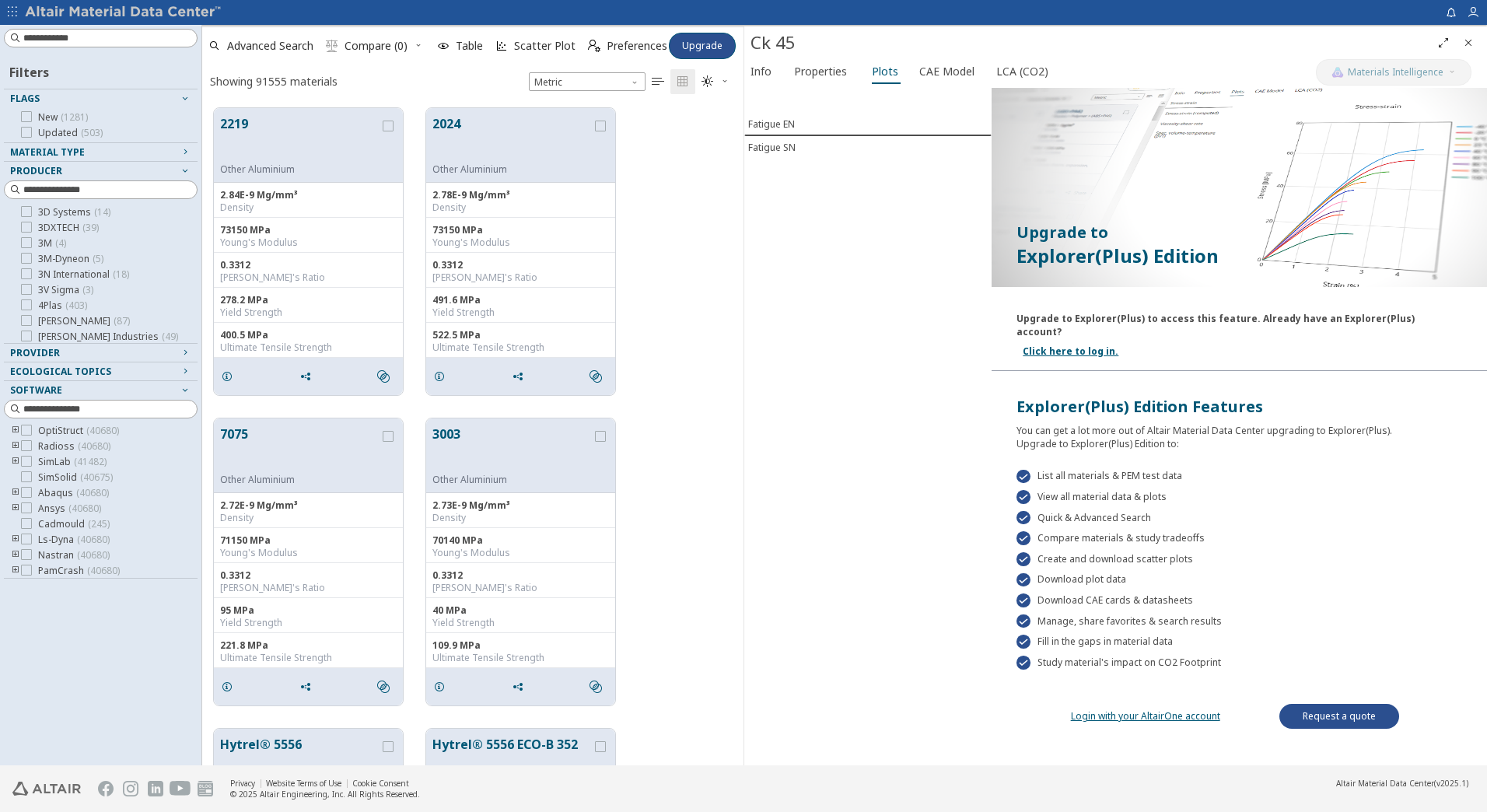
scroll to position [127, 0]
